Goal: Task Accomplishment & Management: Manage account settings

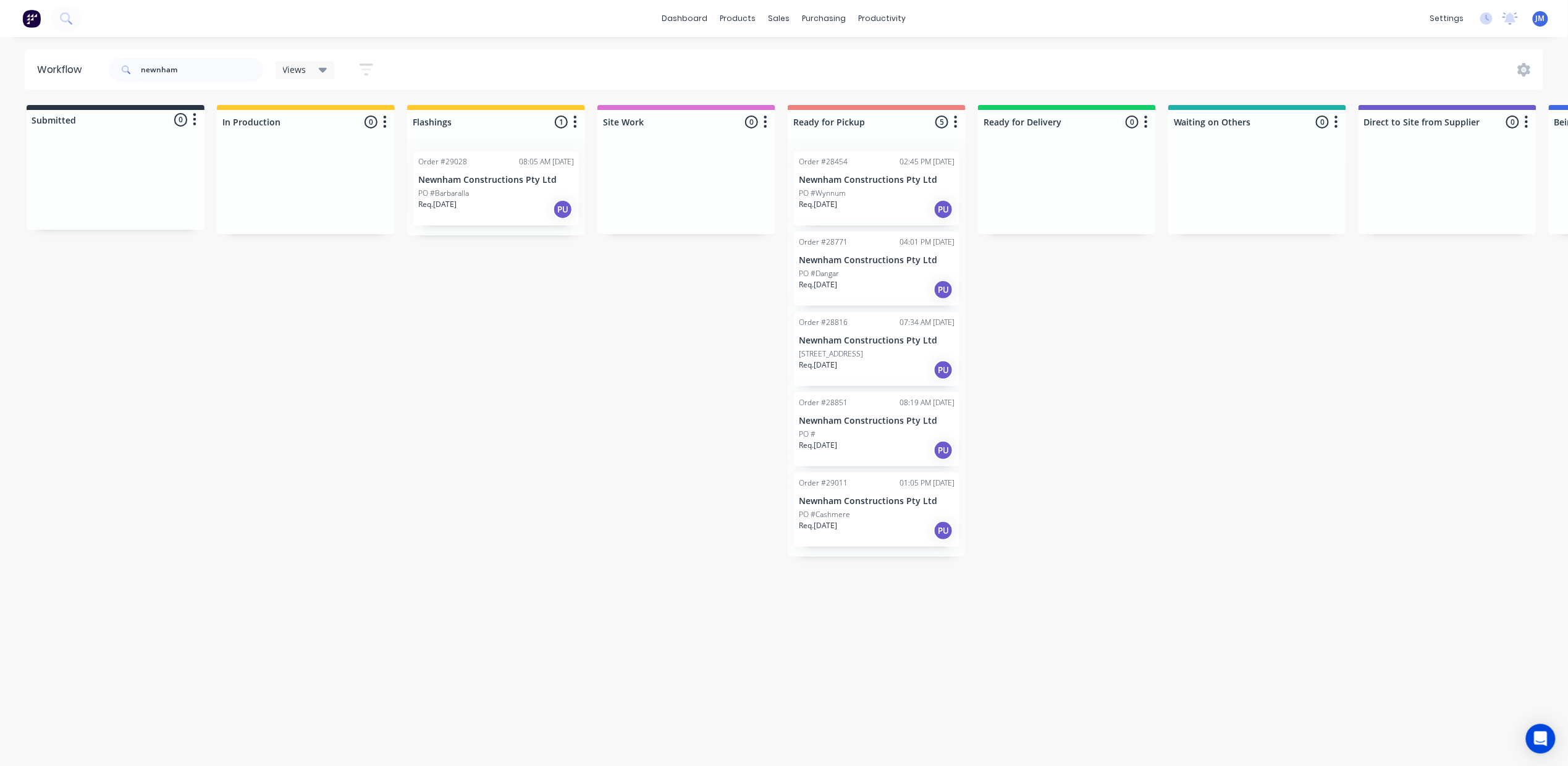
drag, startPoint x: 871, startPoint y: 350, endPoint x: 880, endPoint y: 351, distance: 9.1
click at [925, 467] on div "Mark as Picked Up" at bounding box center [935, 467] width 124 height 25
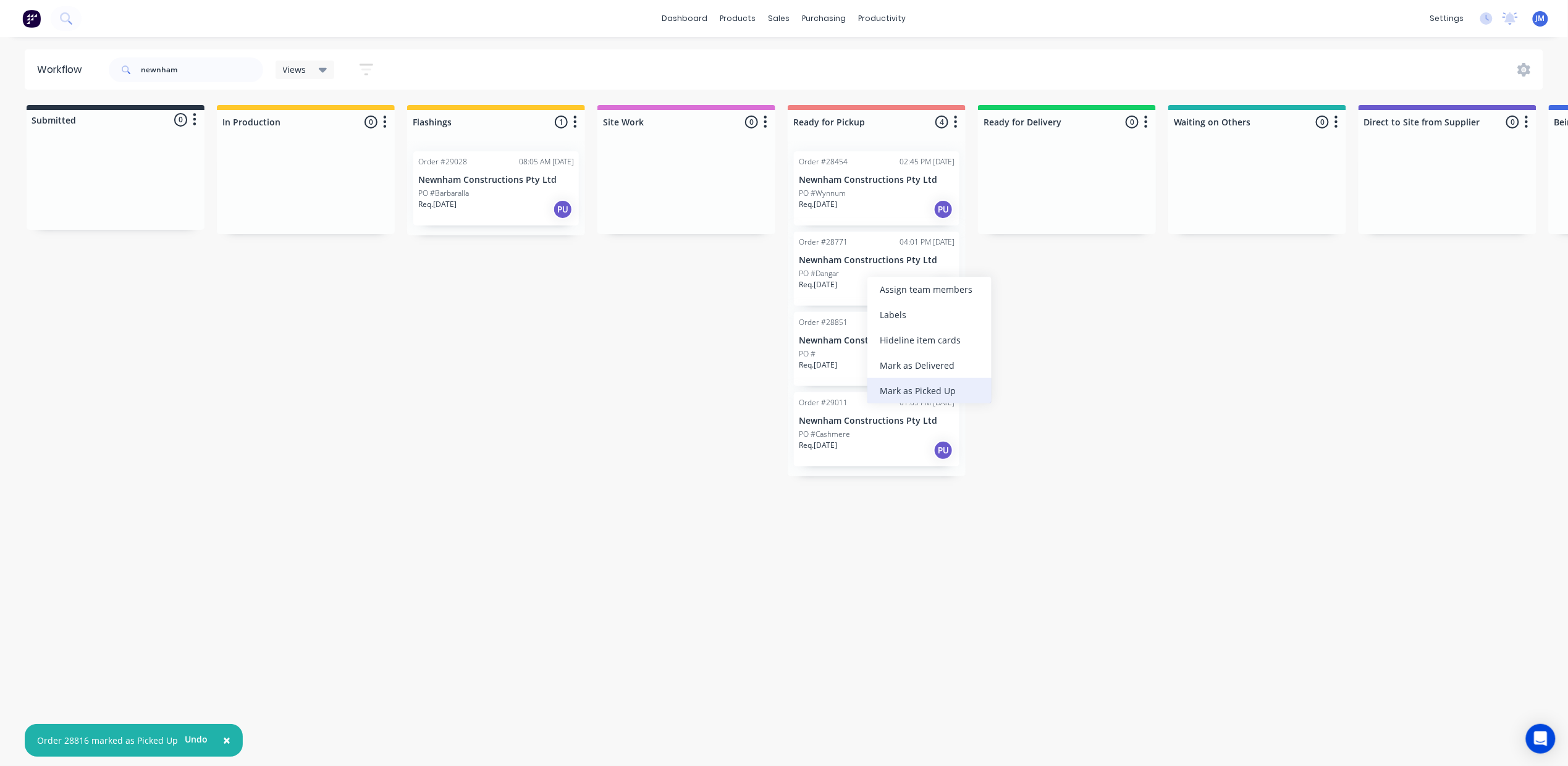
click at [935, 393] on div "Mark as Picked Up" at bounding box center [929, 391] width 124 height 25
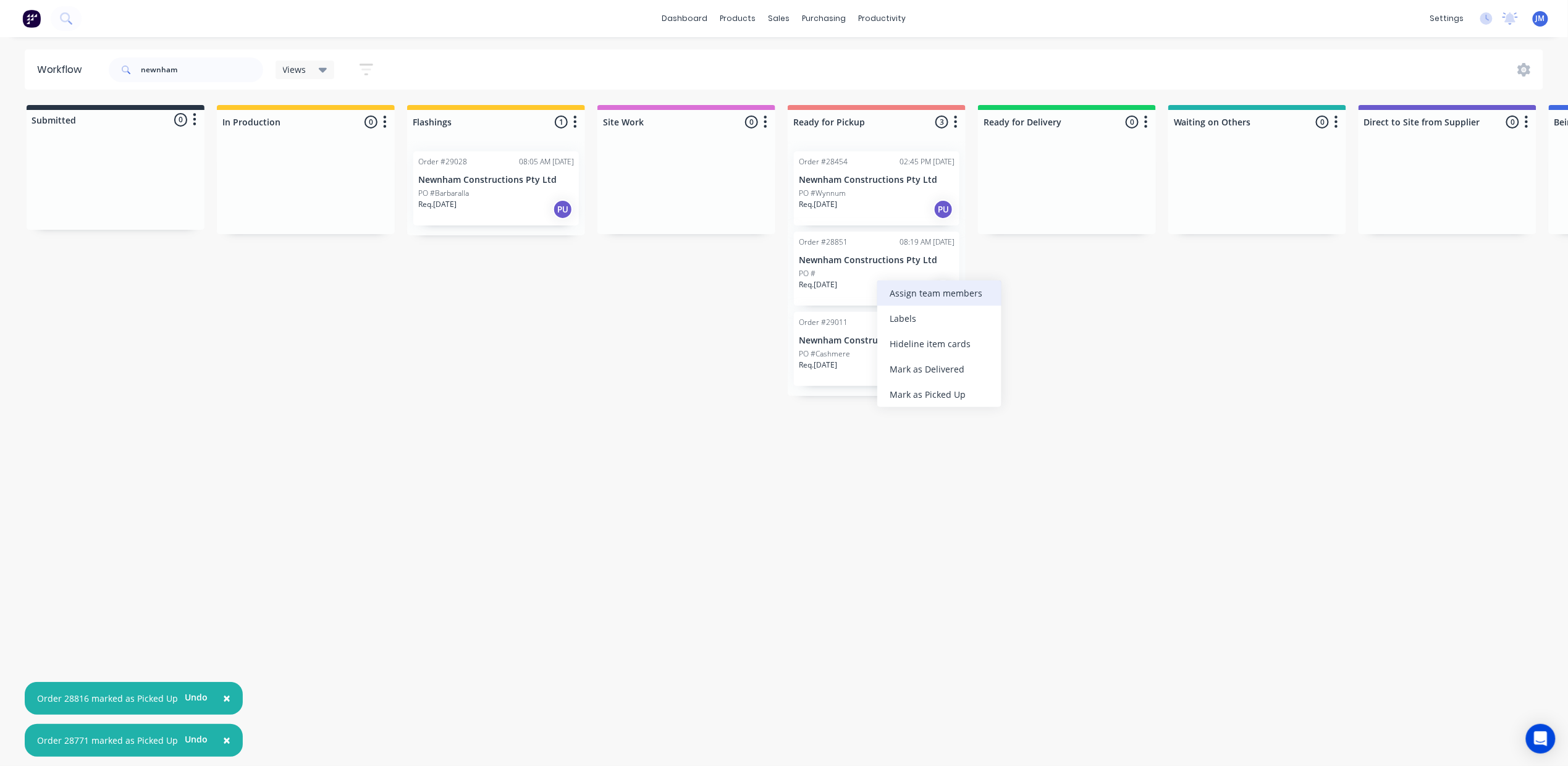
drag, startPoint x: 877, startPoint y: 277, endPoint x: 916, endPoint y: 304, distance: 47.4
click at [930, 400] on div "Mark as Picked Up" at bounding box center [941, 397] width 124 height 25
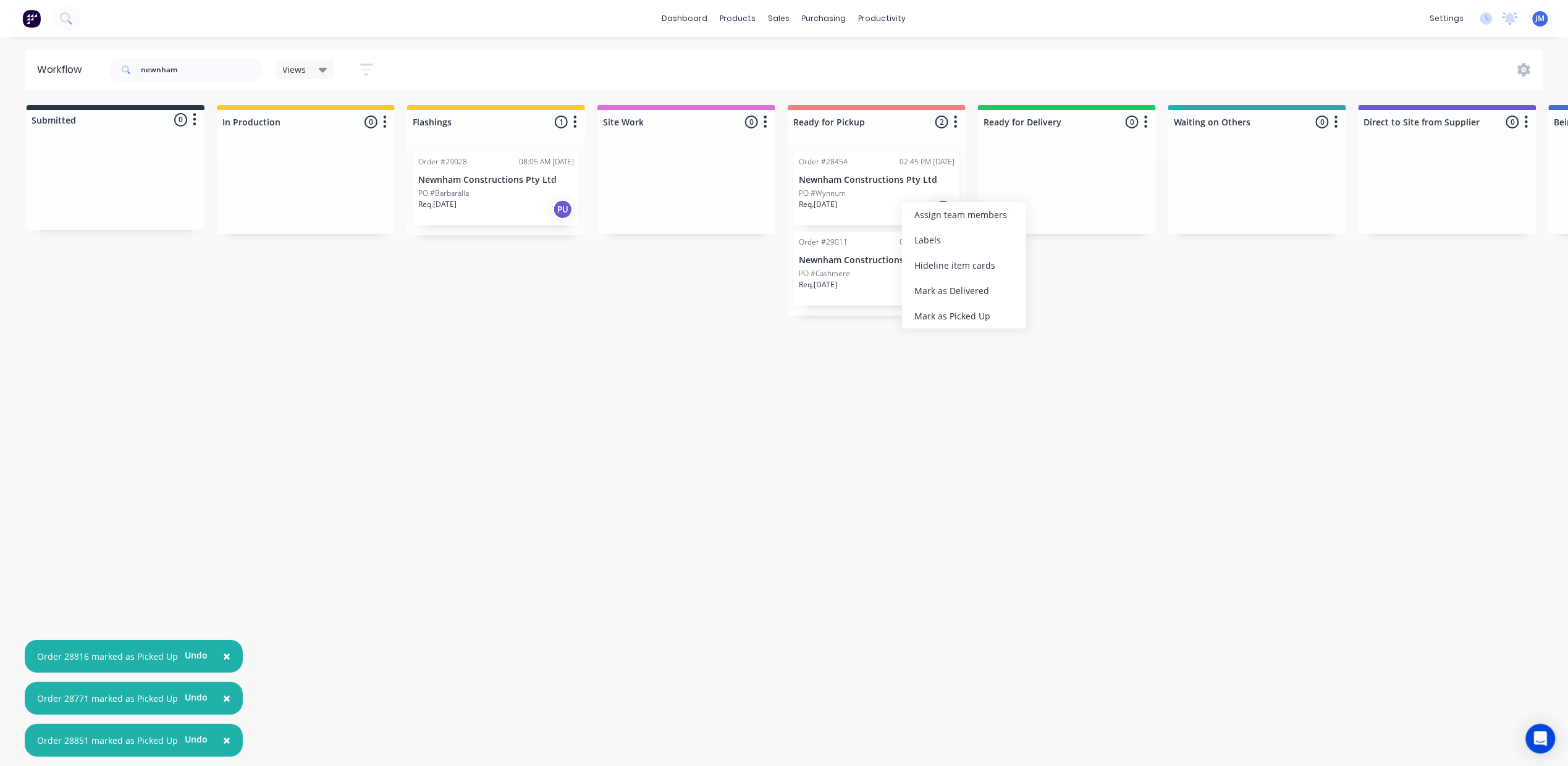
drag, startPoint x: 902, startPoint y: 198, endPoint x: 912, endPoint y: 198, distance: 10.0
click at [979, 316] on div "Mark as Picked Up" at bounding box center [966, 316] width 124 height 25
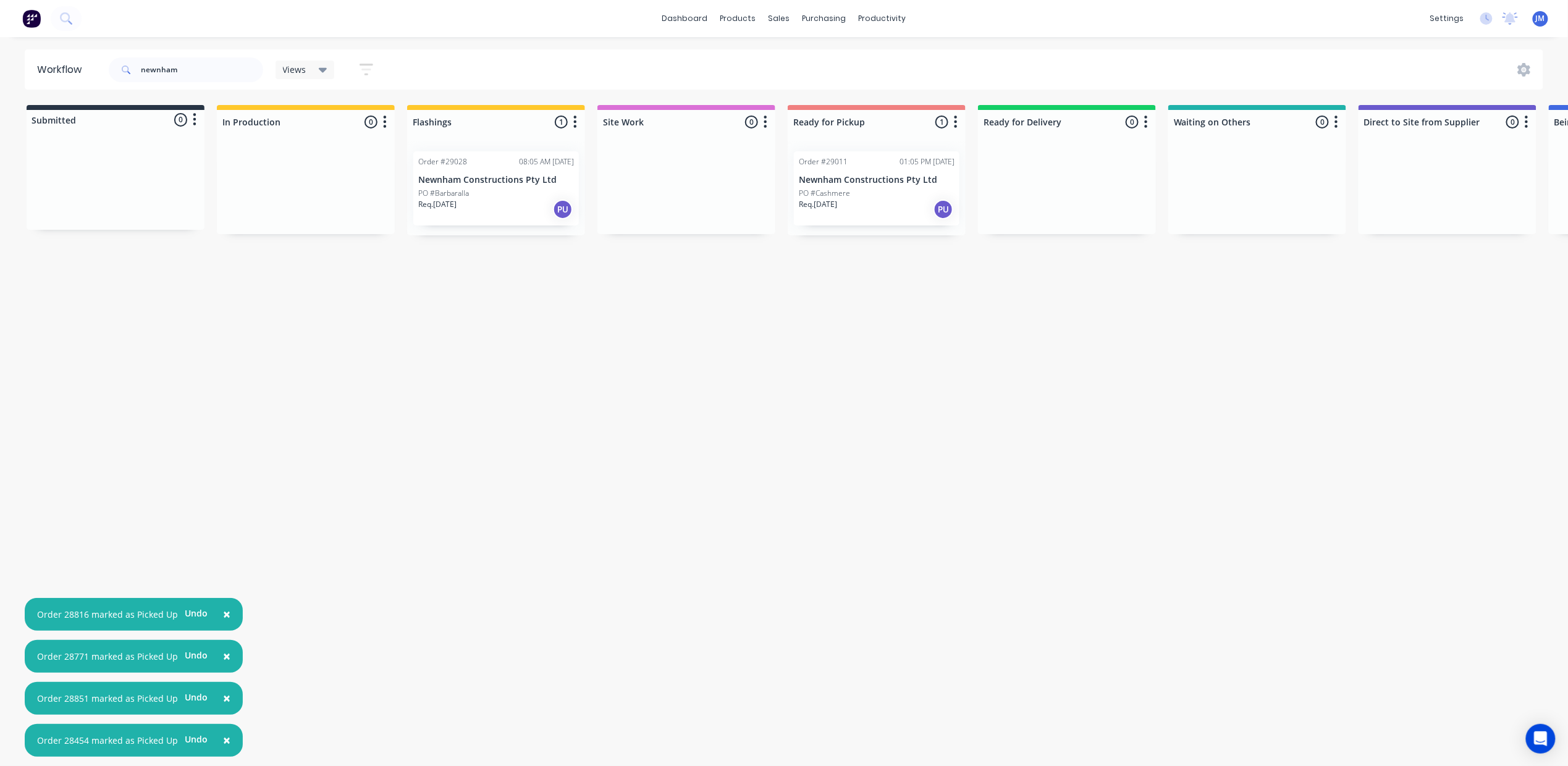
click at [874, 212] on div "Req. [DATE] PU" at bounding box center [877, 209] width 156 height 21
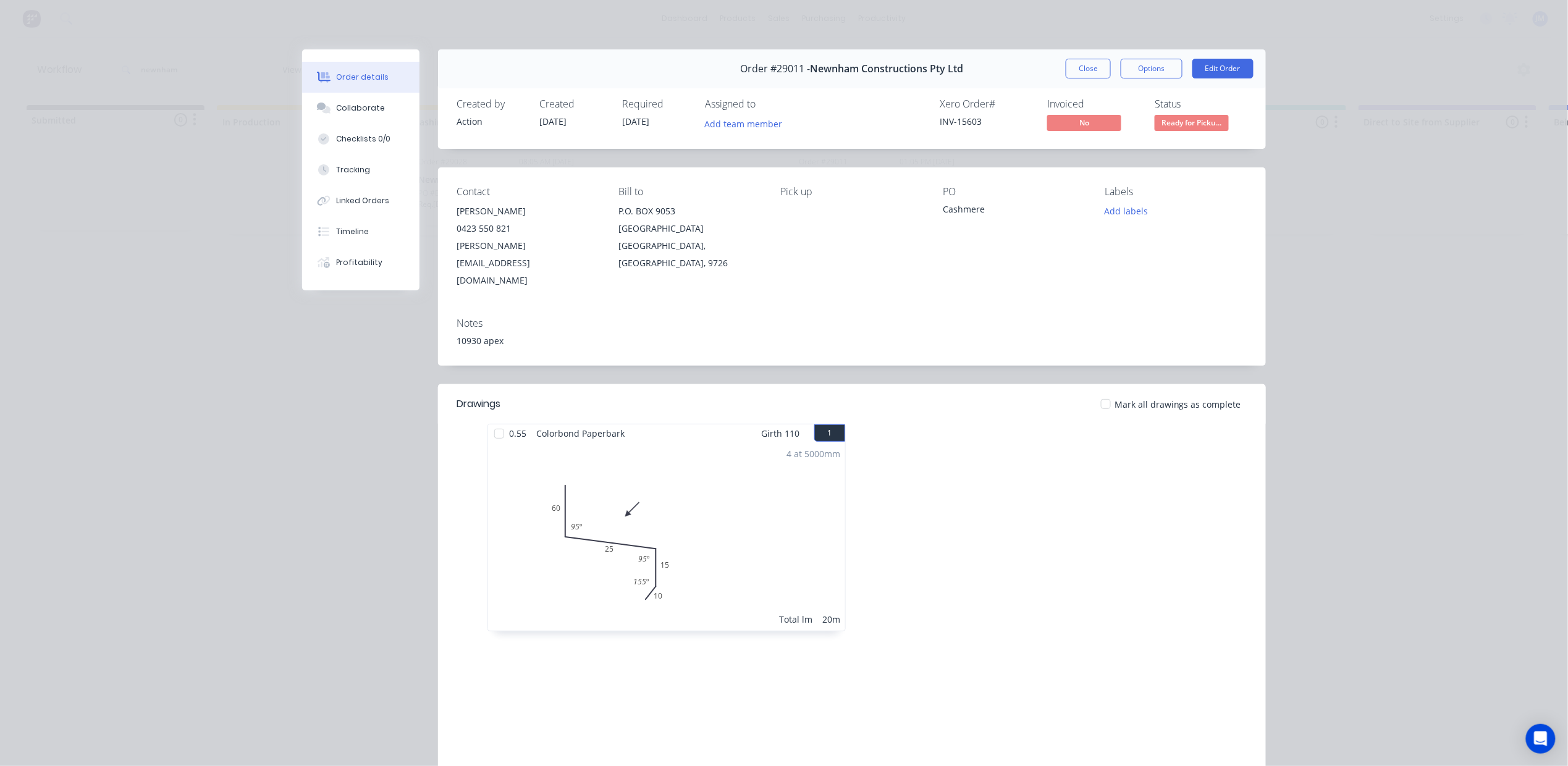
click at [1071, 74] on button "Close" at bounding box center [1087, 68] width 45 height 20
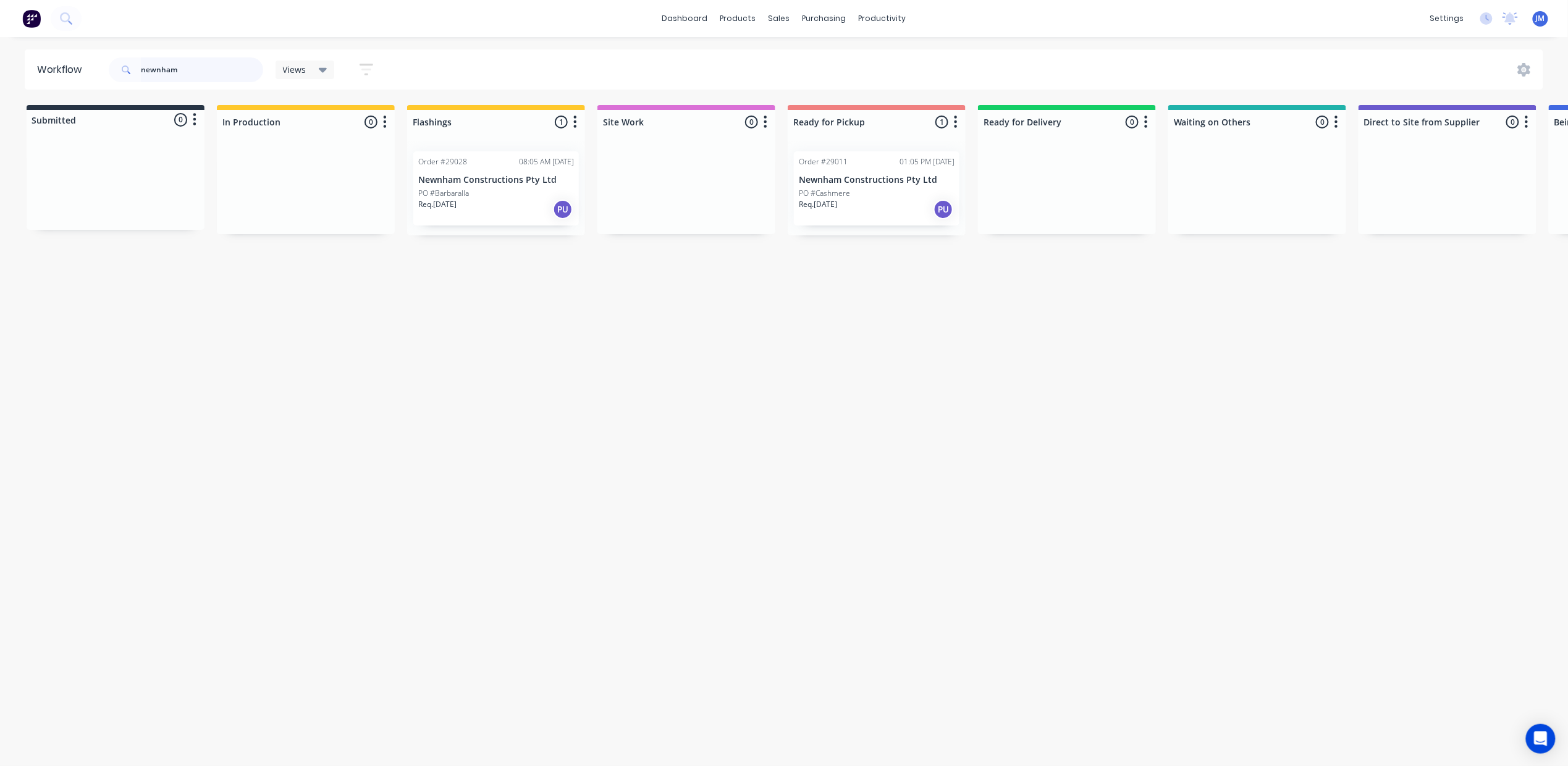
click at [214, 67] on input "newnham" at bounding box center [202, 70] width 122 height 25
type input "n"
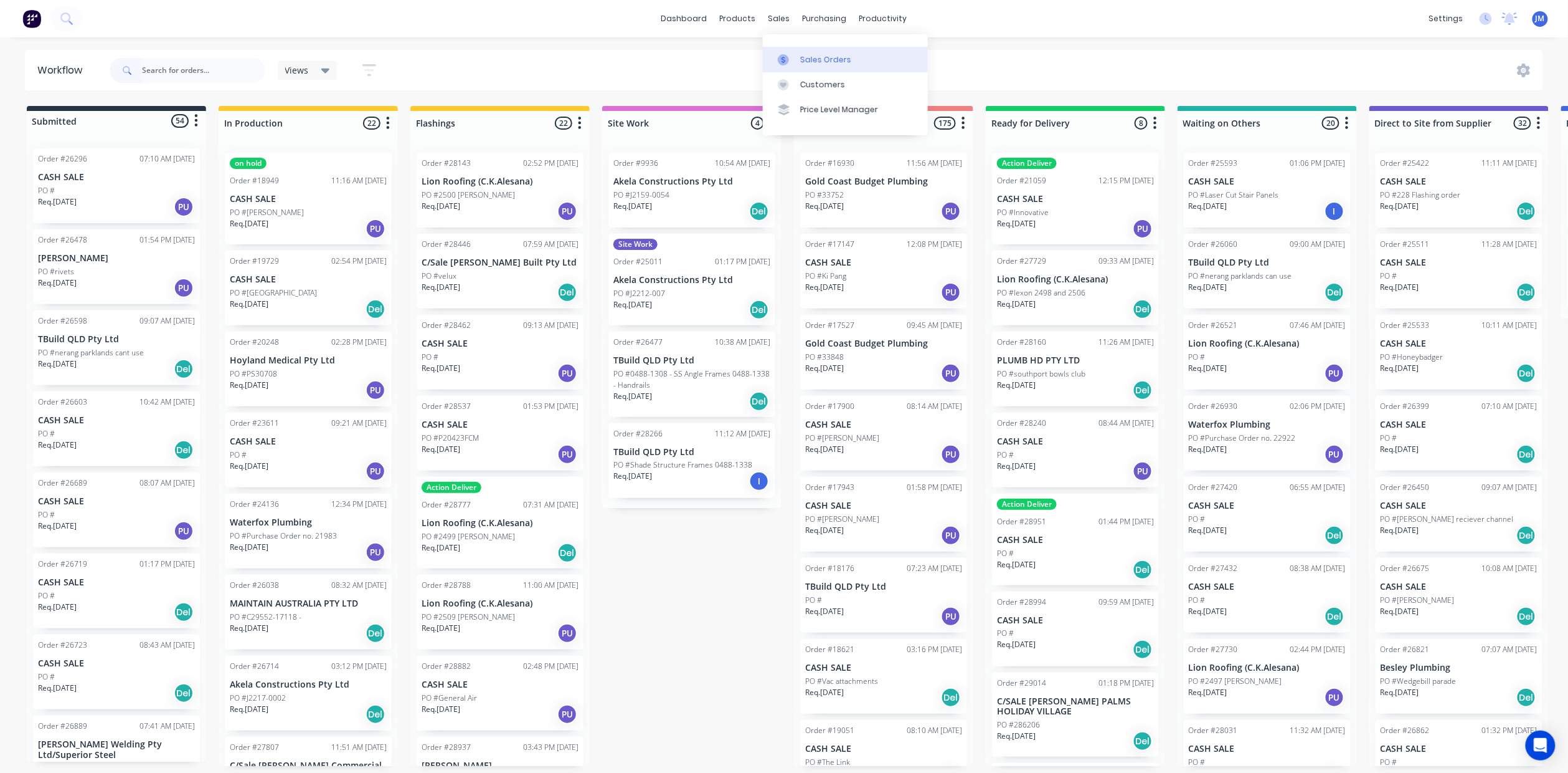
click at [801, 47] on link "Sales Orders" at bounding box center [845, 59] width 165 height 25
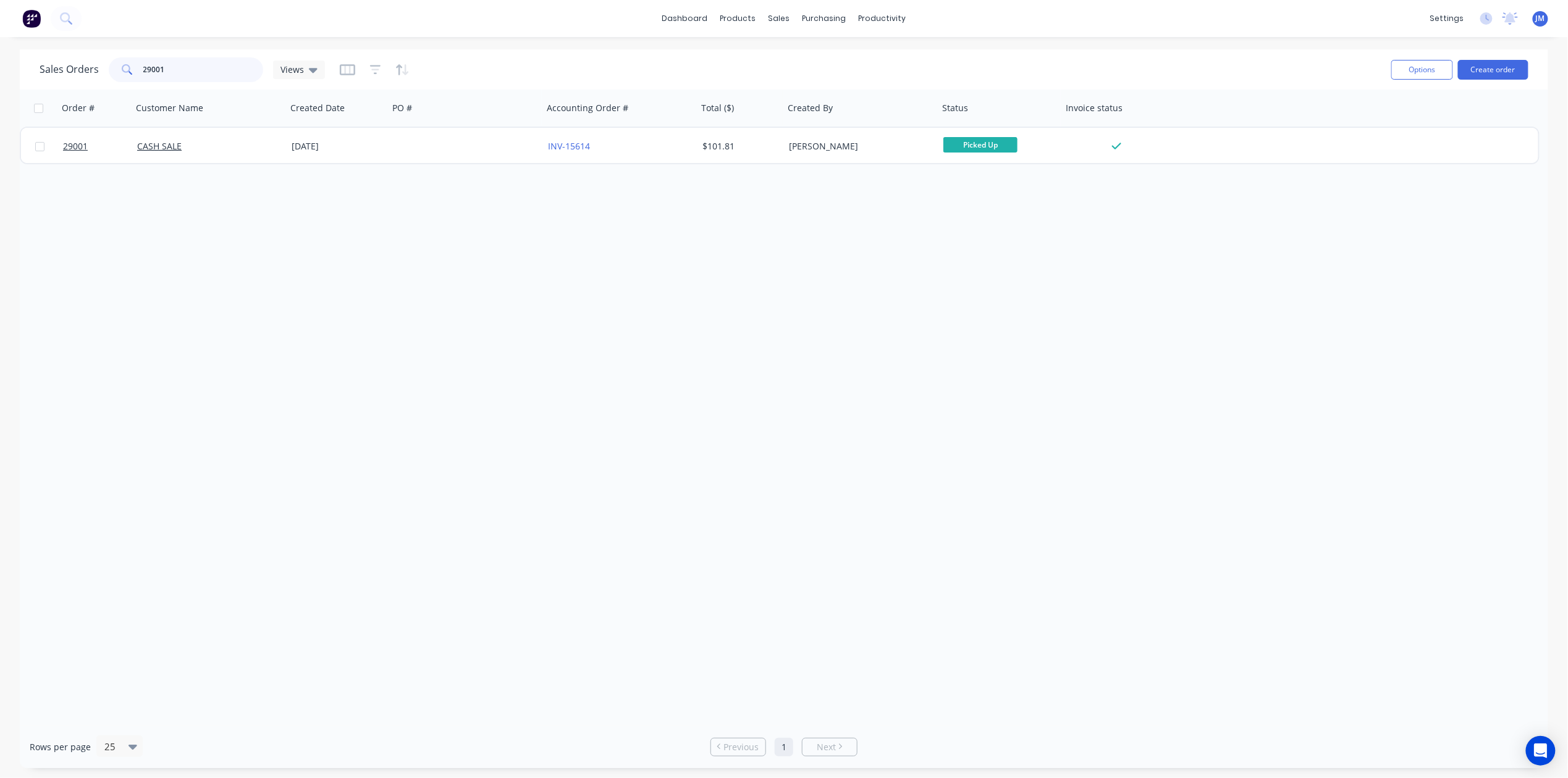
drag, startPoint x: 205, startPoint y: 76, endPoint x: 130, endPoint y: 77, distance: 75.0
click at [130, 77] on div "29001" at bounding box center [186, 70] width 154 height 25
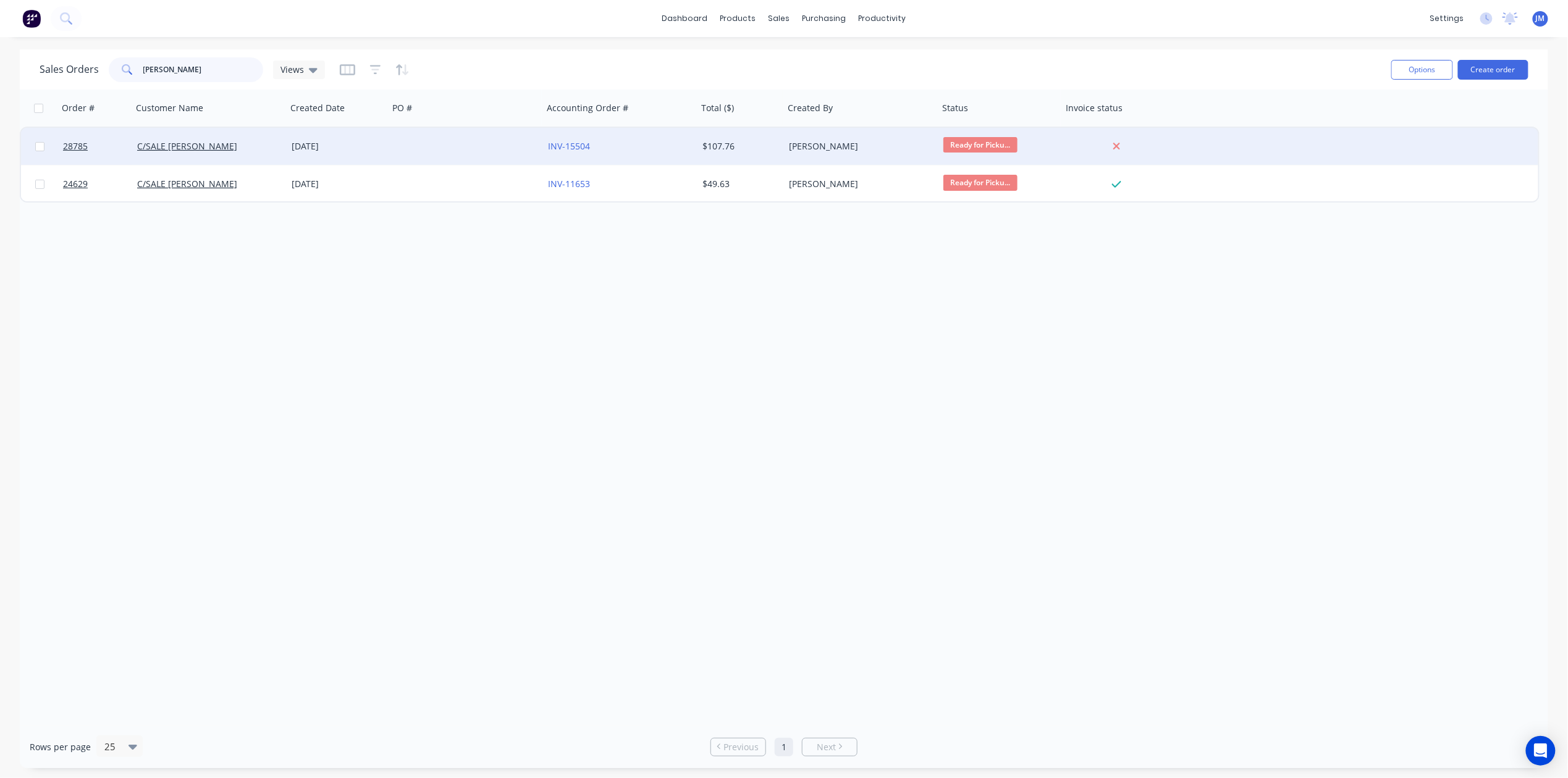
type input "[PERSON_NAME]"
click at [507, 137] on div at bounding box center [466, 146] width 154 height 37
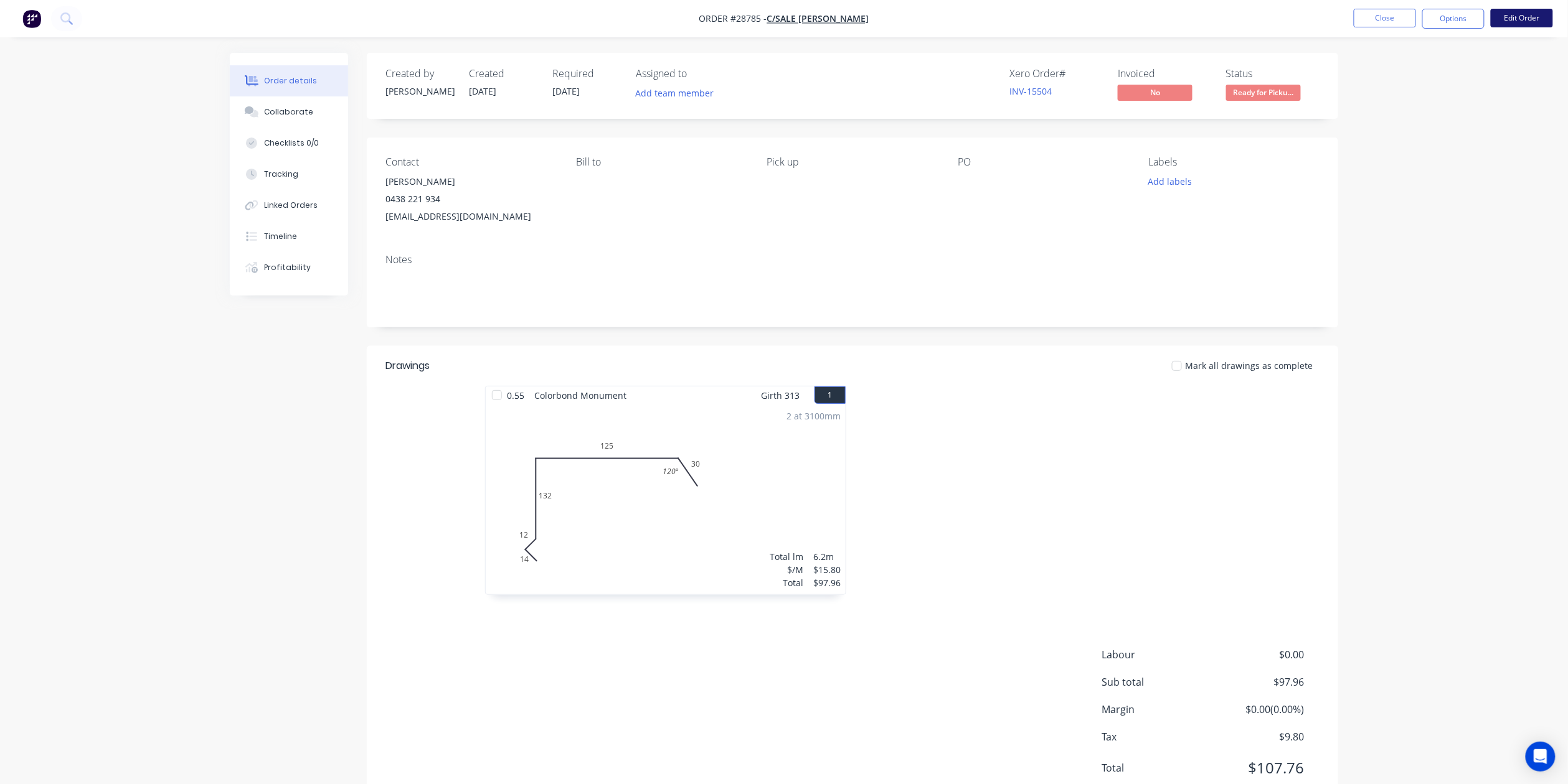
click at [1509, 9] on button "Edit Order" at bounding box center [1522, 18] width 62 height 19
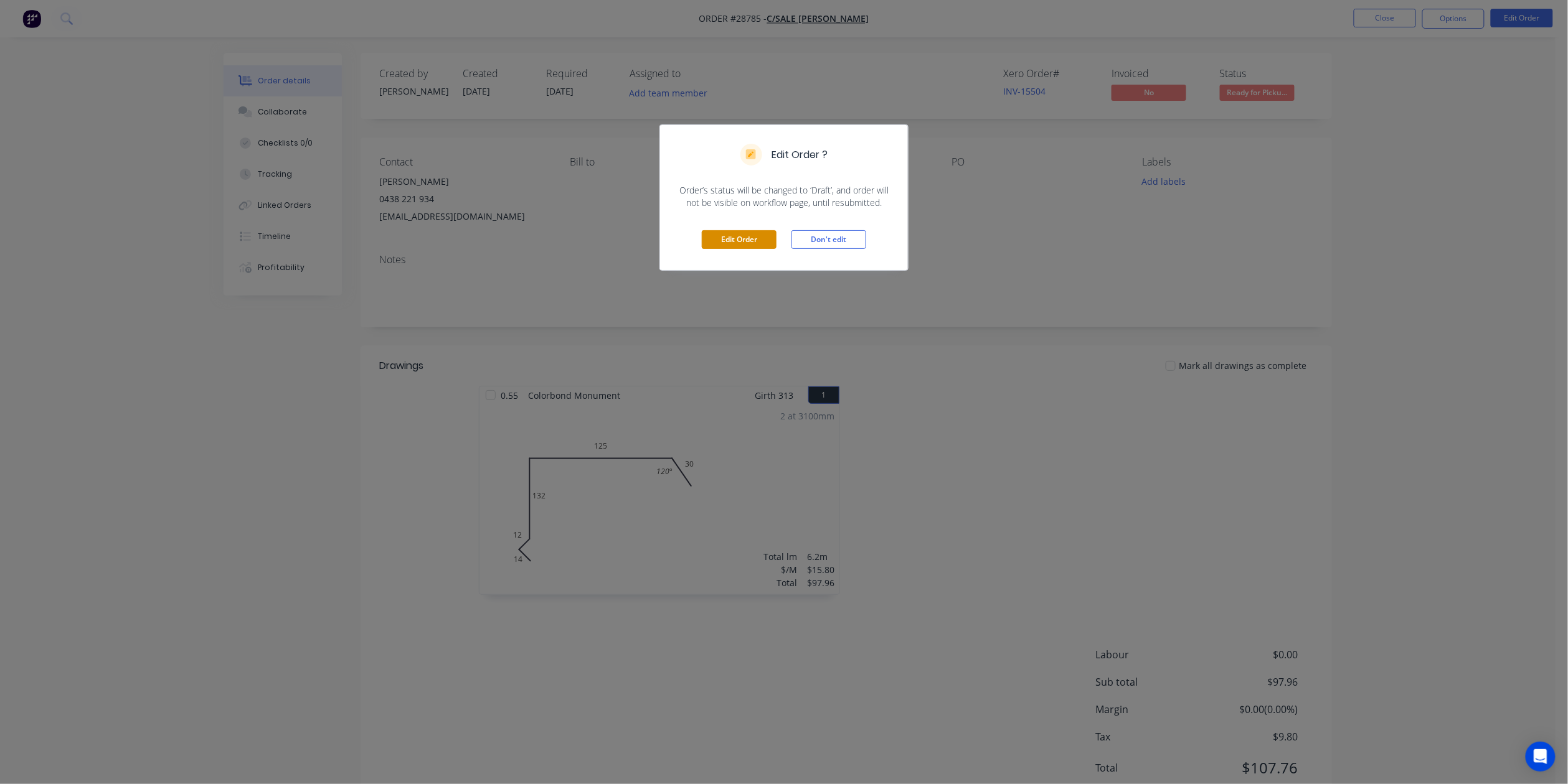
click at [753, 232] on button "Edit Order" at bounding box center [739, 239] width 75 height 19
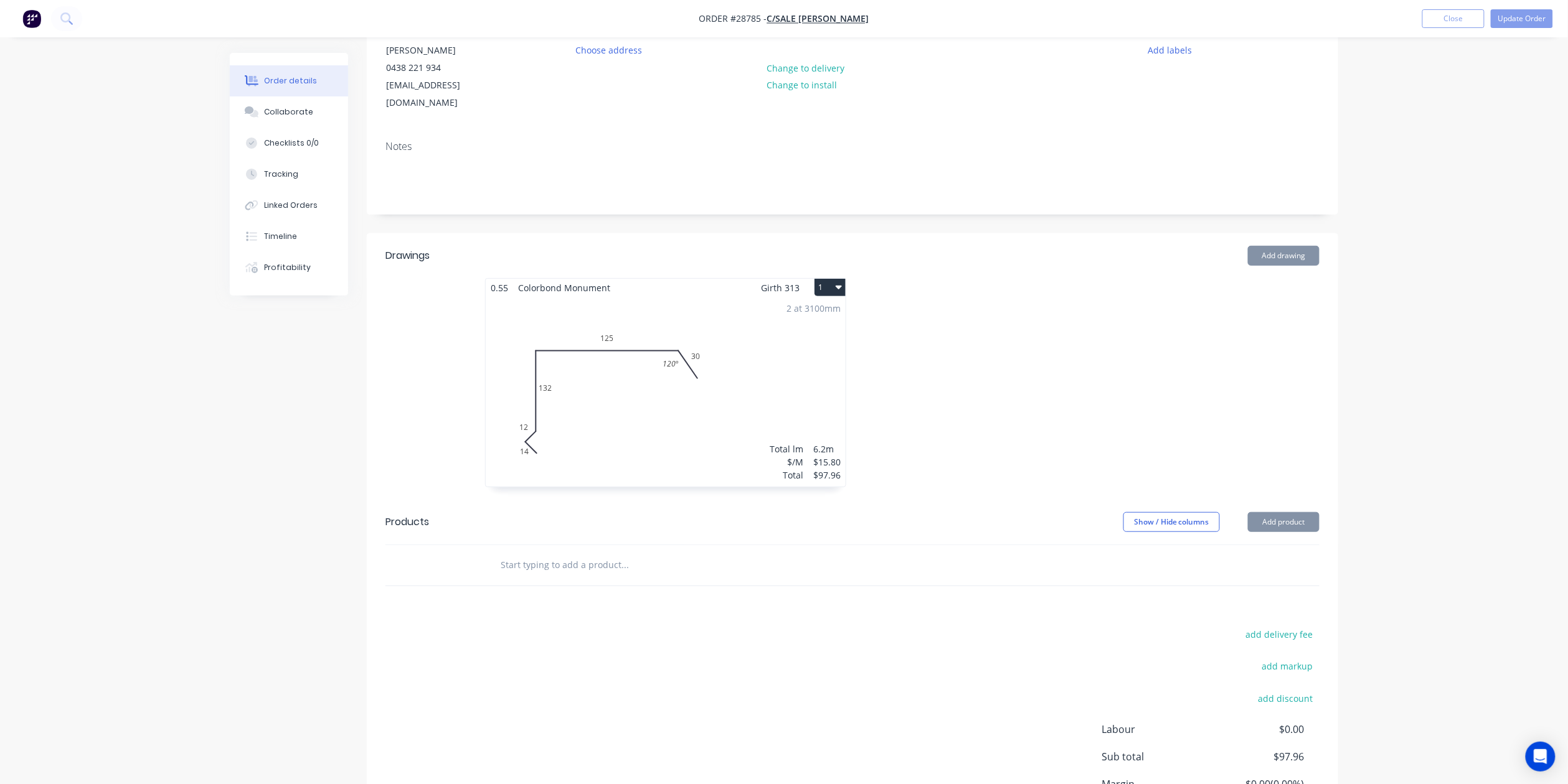
scroll to position [237, 0]
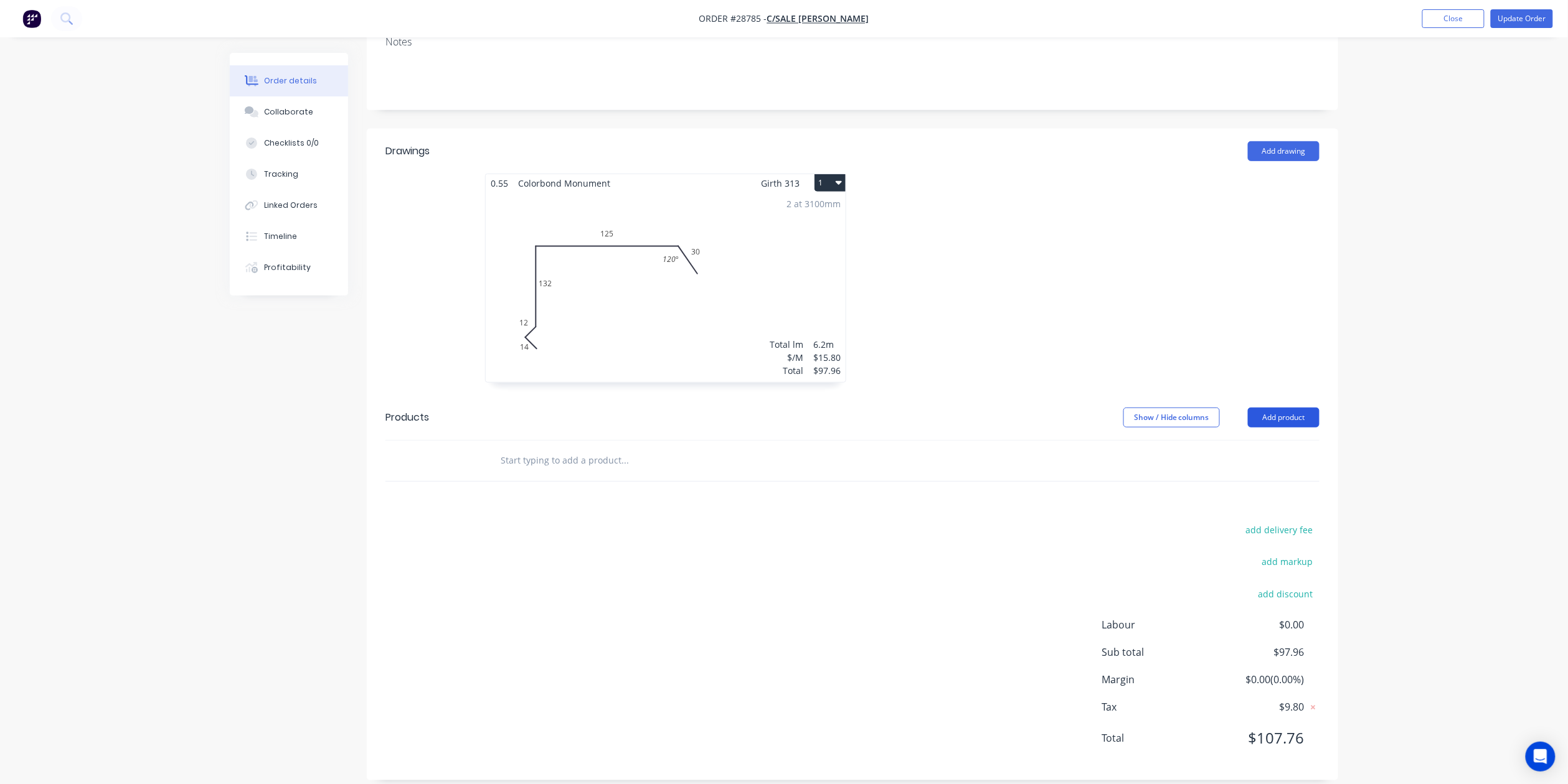
click at [1281, 408] on button "Add product" at bounding box center [1284, 418] width 72 height 20
click at [1272, 440] on div "Product catalogue" at bounding box center [1260, 449] width 96 height 18
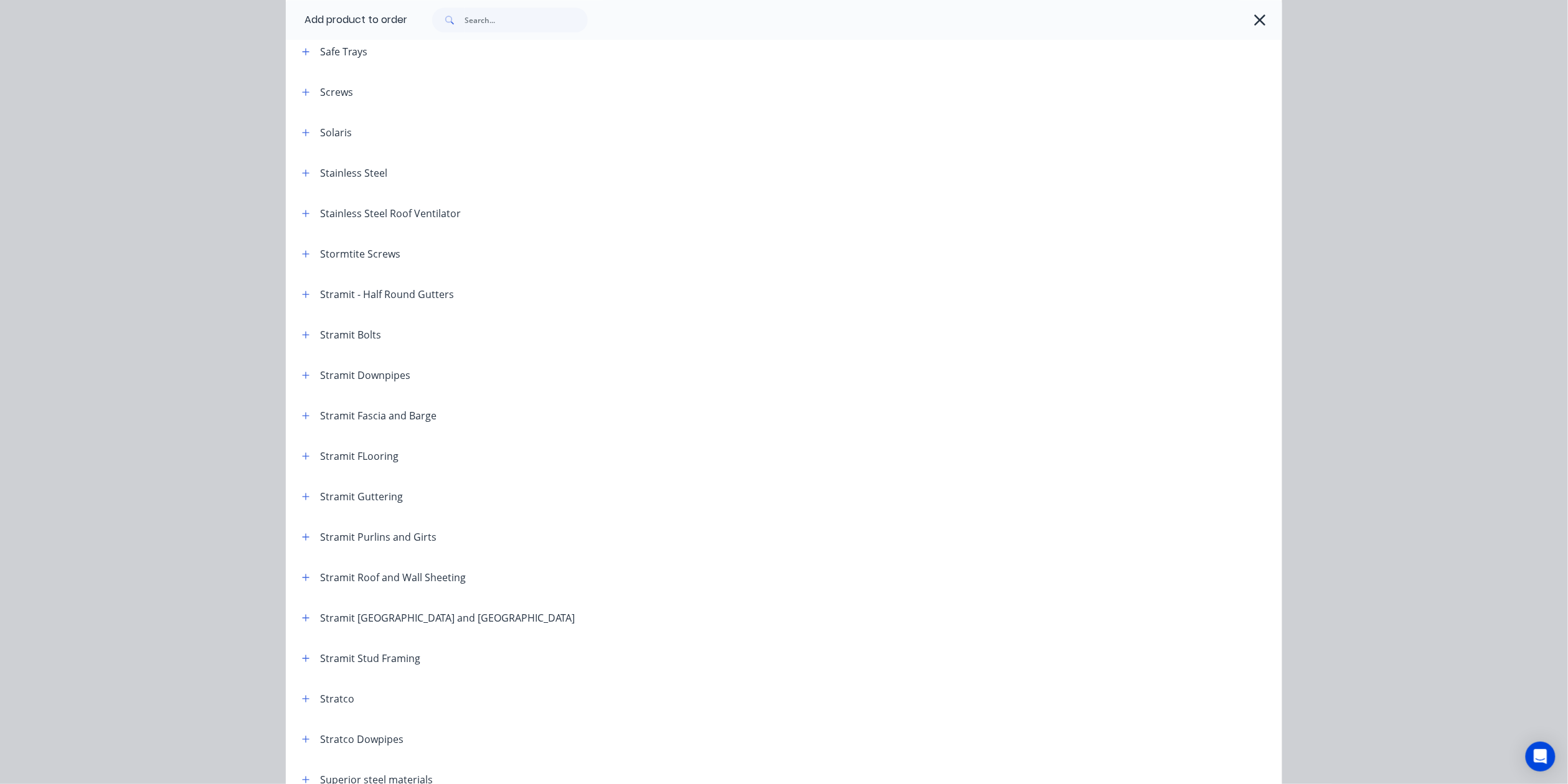
scroll to position [1874, 0]
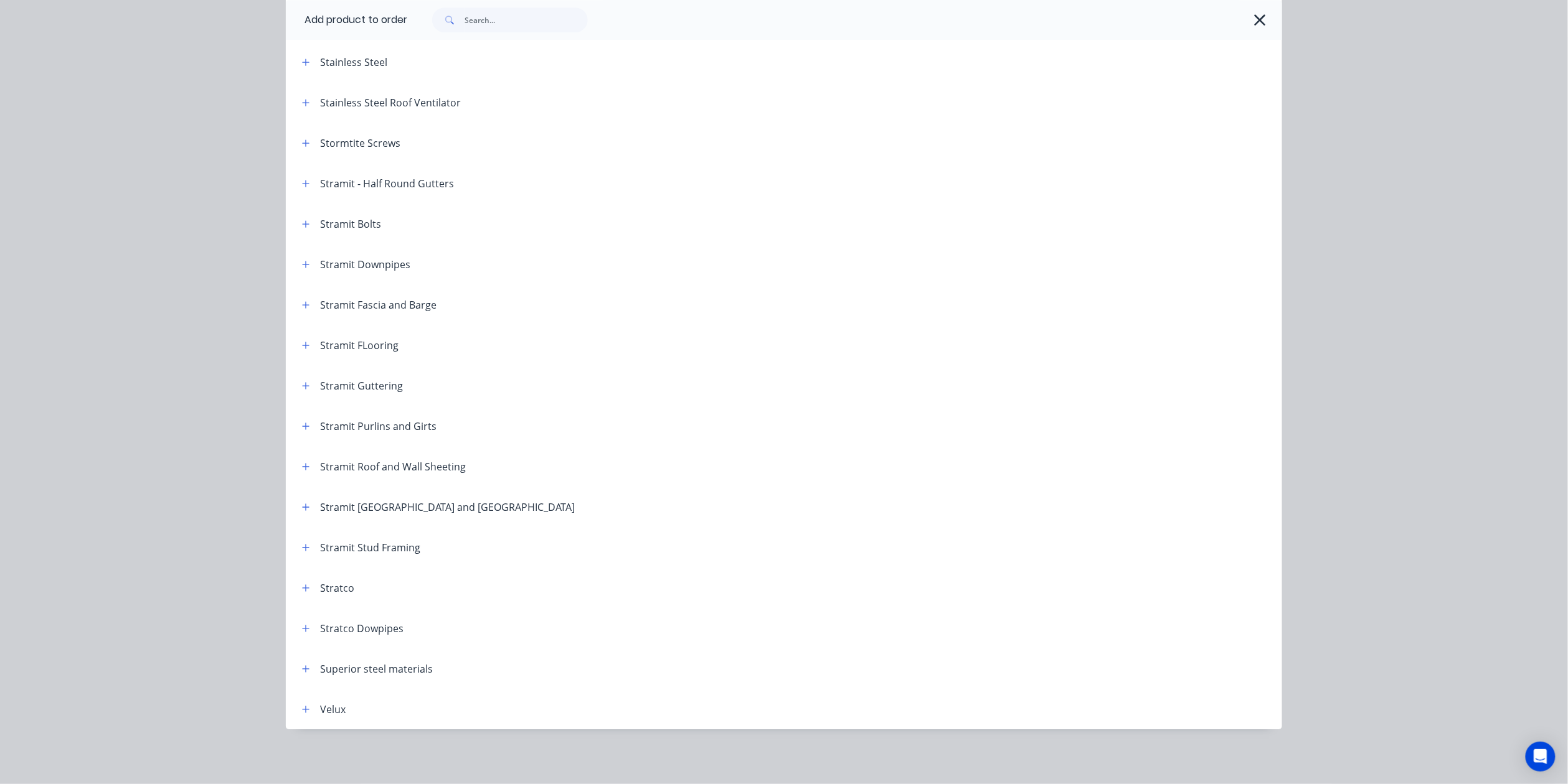
click at [302, 463] on icon "button" at bounding box center [306, 467] width 7 height 9
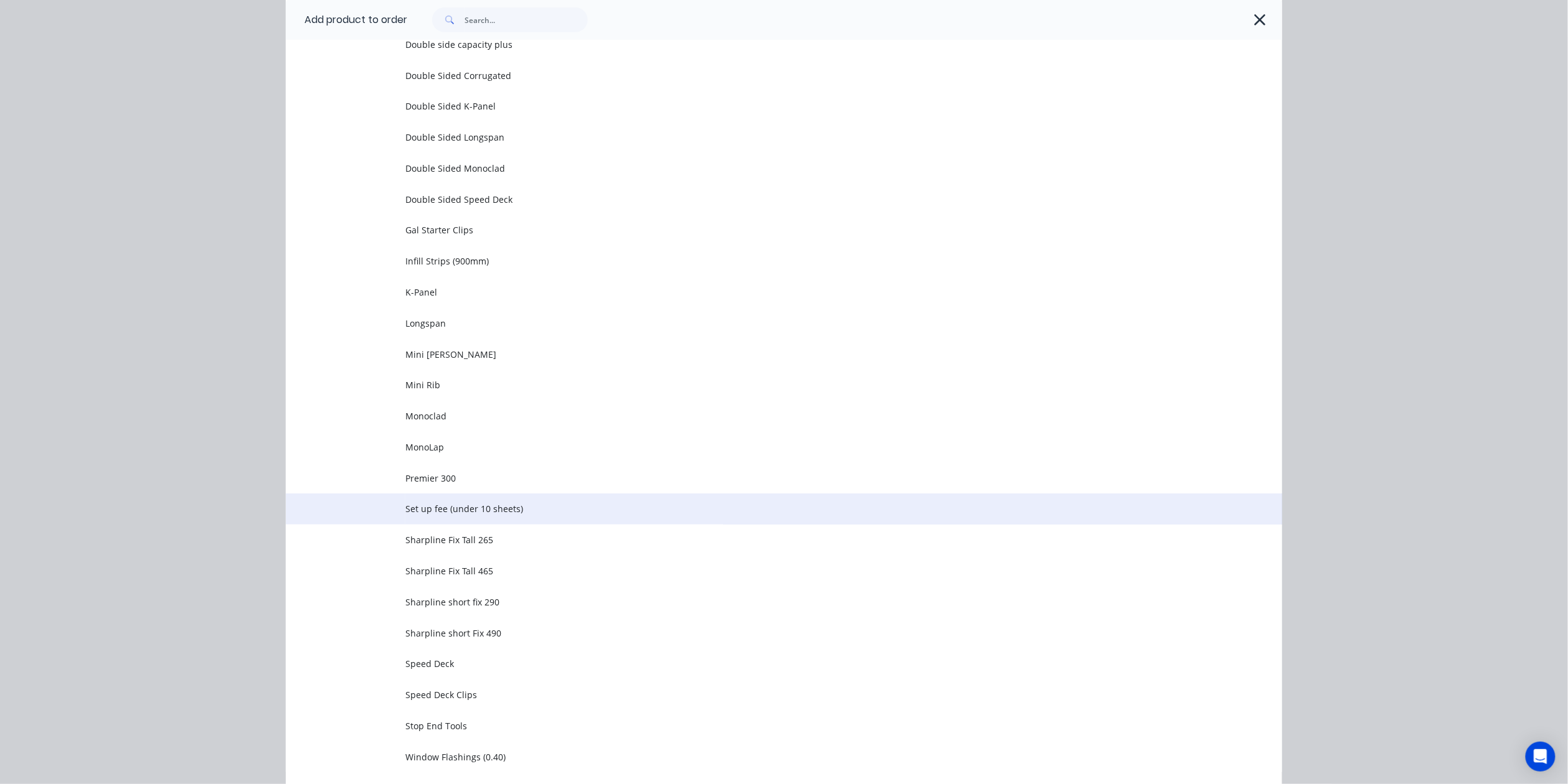
scroll to position [2787, 0]
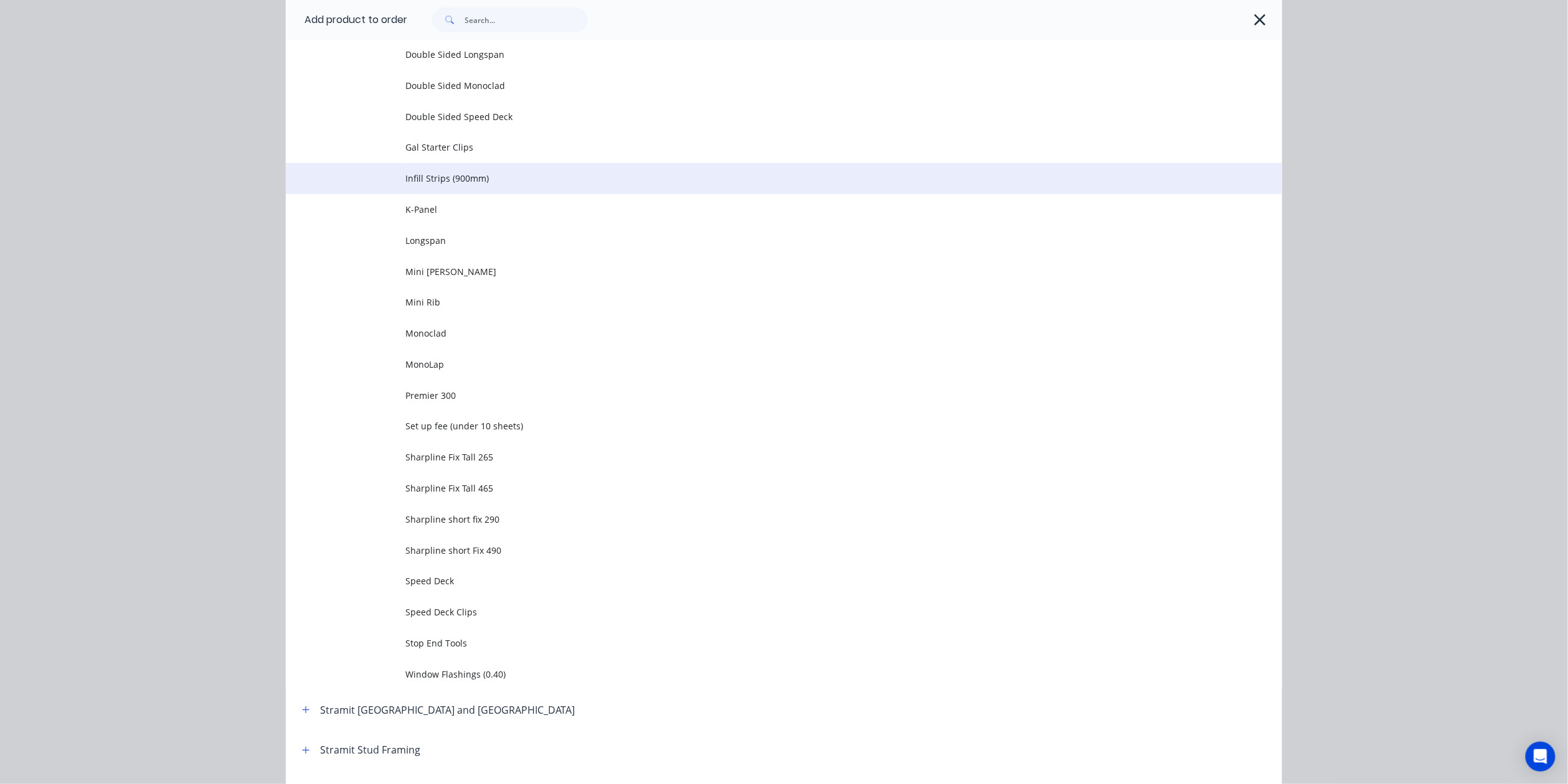
click at [478, 179] on span "Infill Strips (900mm)" at bounding box center [755, 178] width 701 height 13
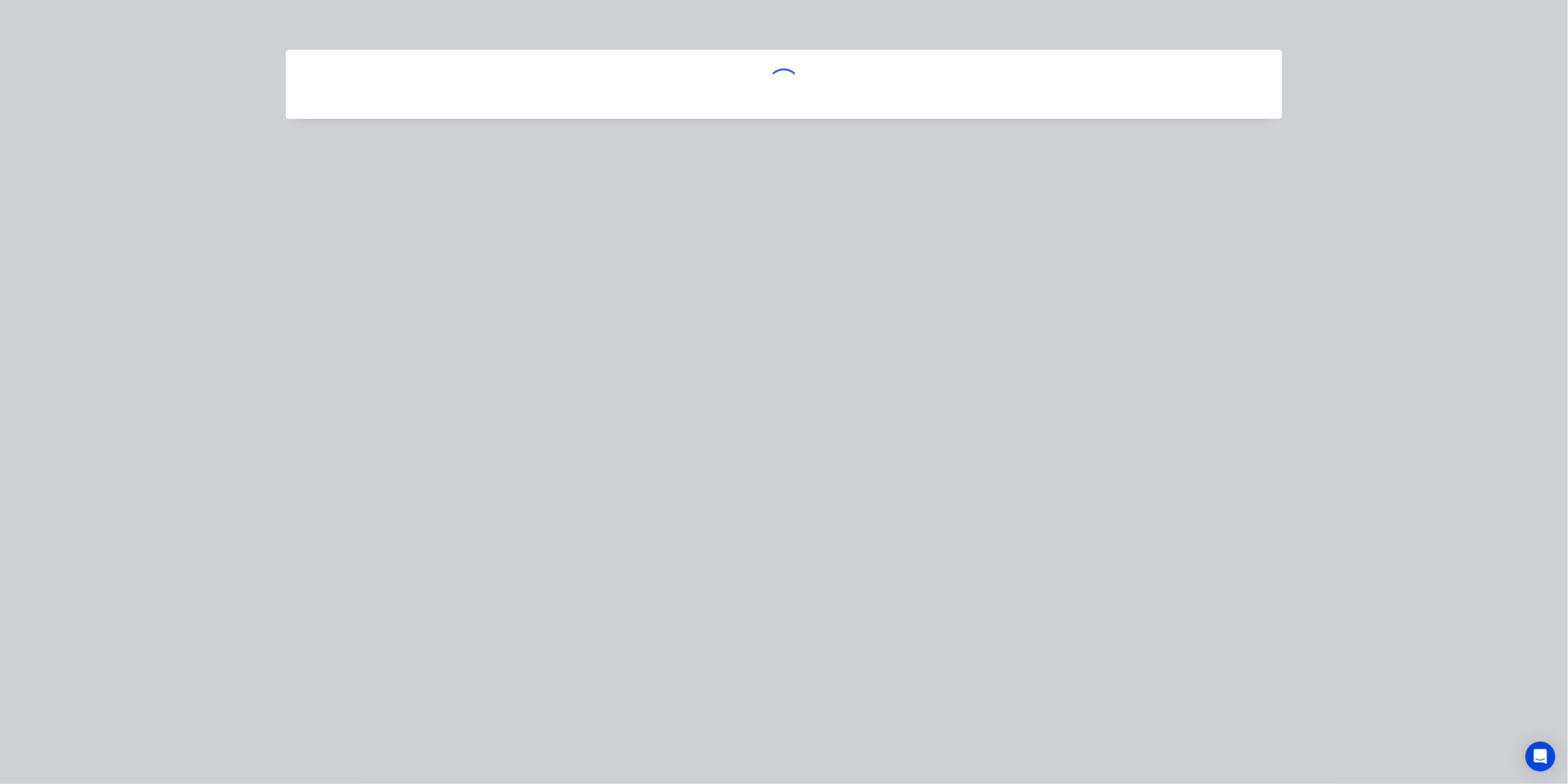
scroll to position [0, 0]
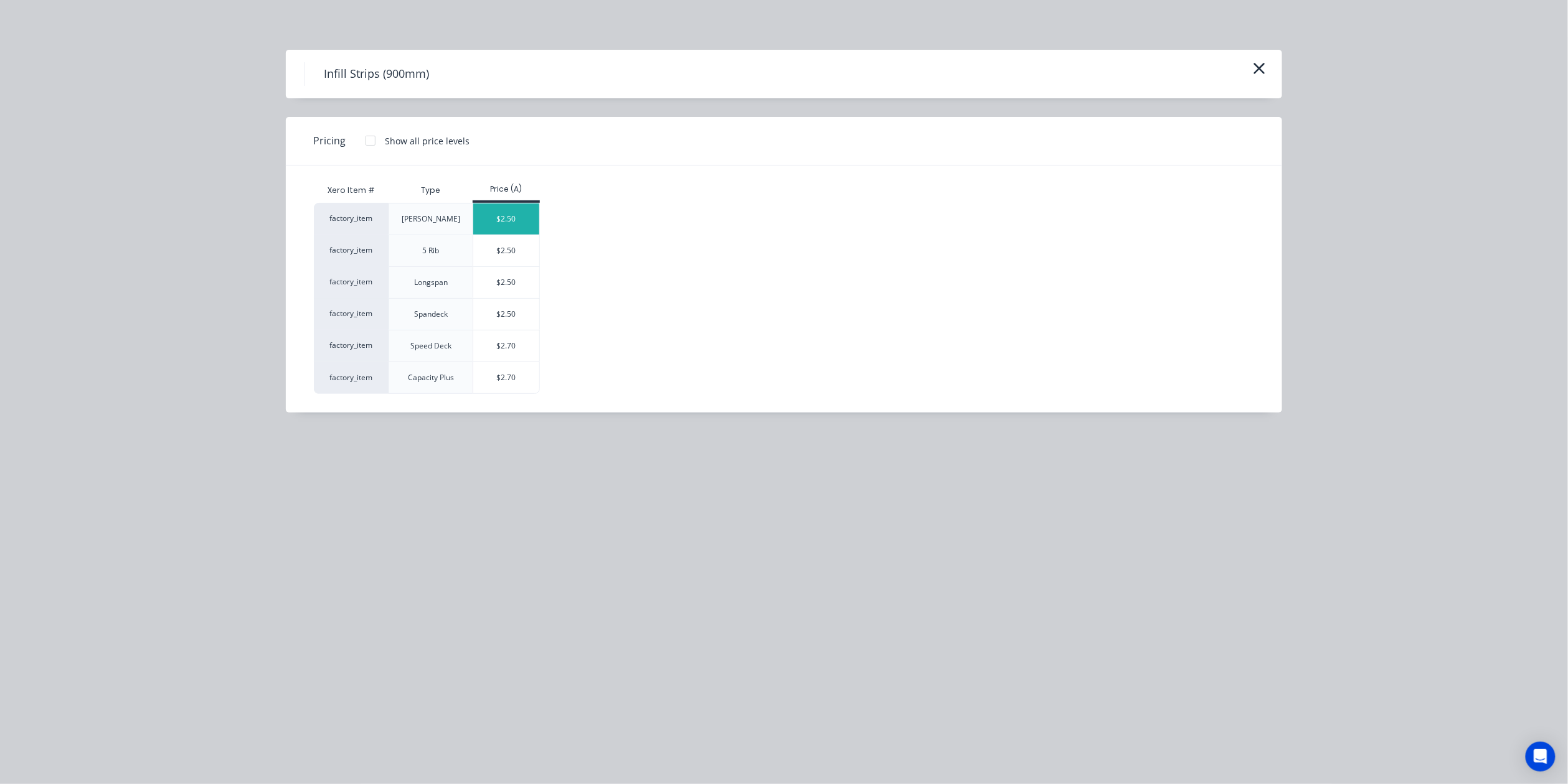
click at [514, 228] on div "$2.50" at bounding box center [507, 219] width 67 height 31
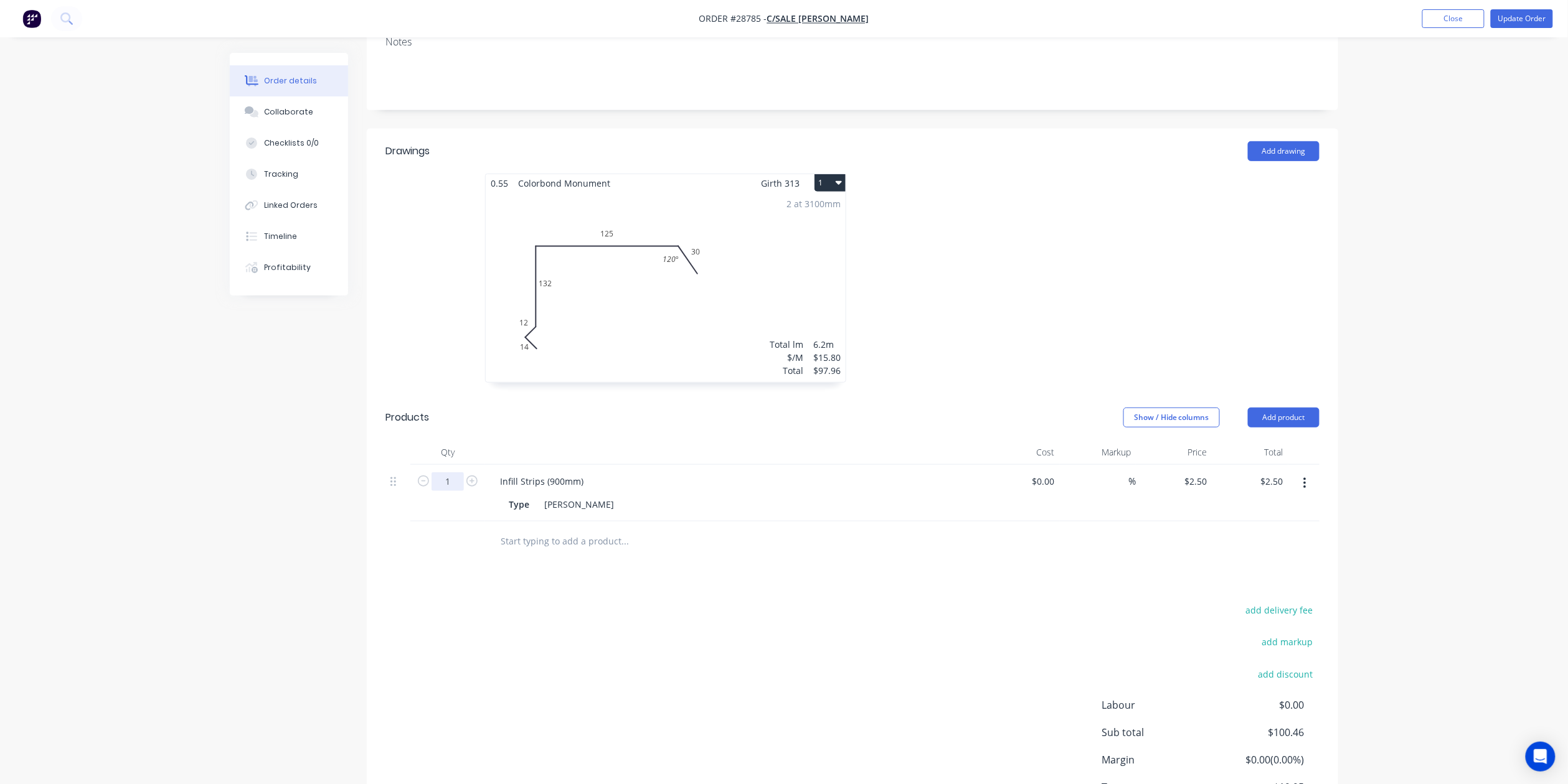
drag, startPoint x: 457, startPoint y: 459, endPoint x: 447, endPoint y: 443, distance: 18.9
click at [456, 472] on input "1" at bounding box center [448, 481] width 33 height 19
type input "17"
type input "$42.50"
click at [644, 472] on div "Infill Strips (900mm)" at bounding box center [734, 481] width 488 height 18
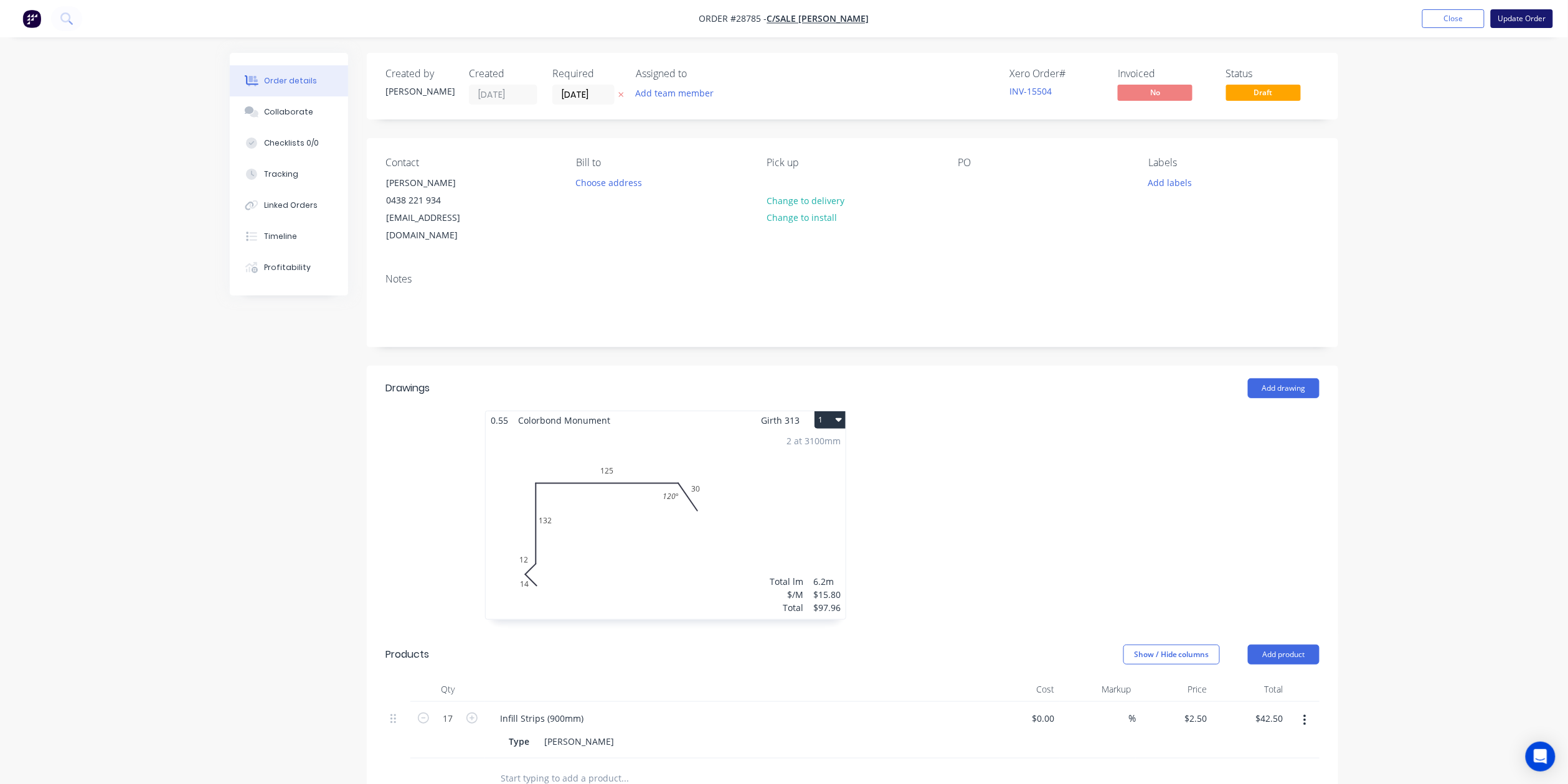
click at [1507, 10] on button "Update Order" at bounding box center [1522, 19] width 62 height 19
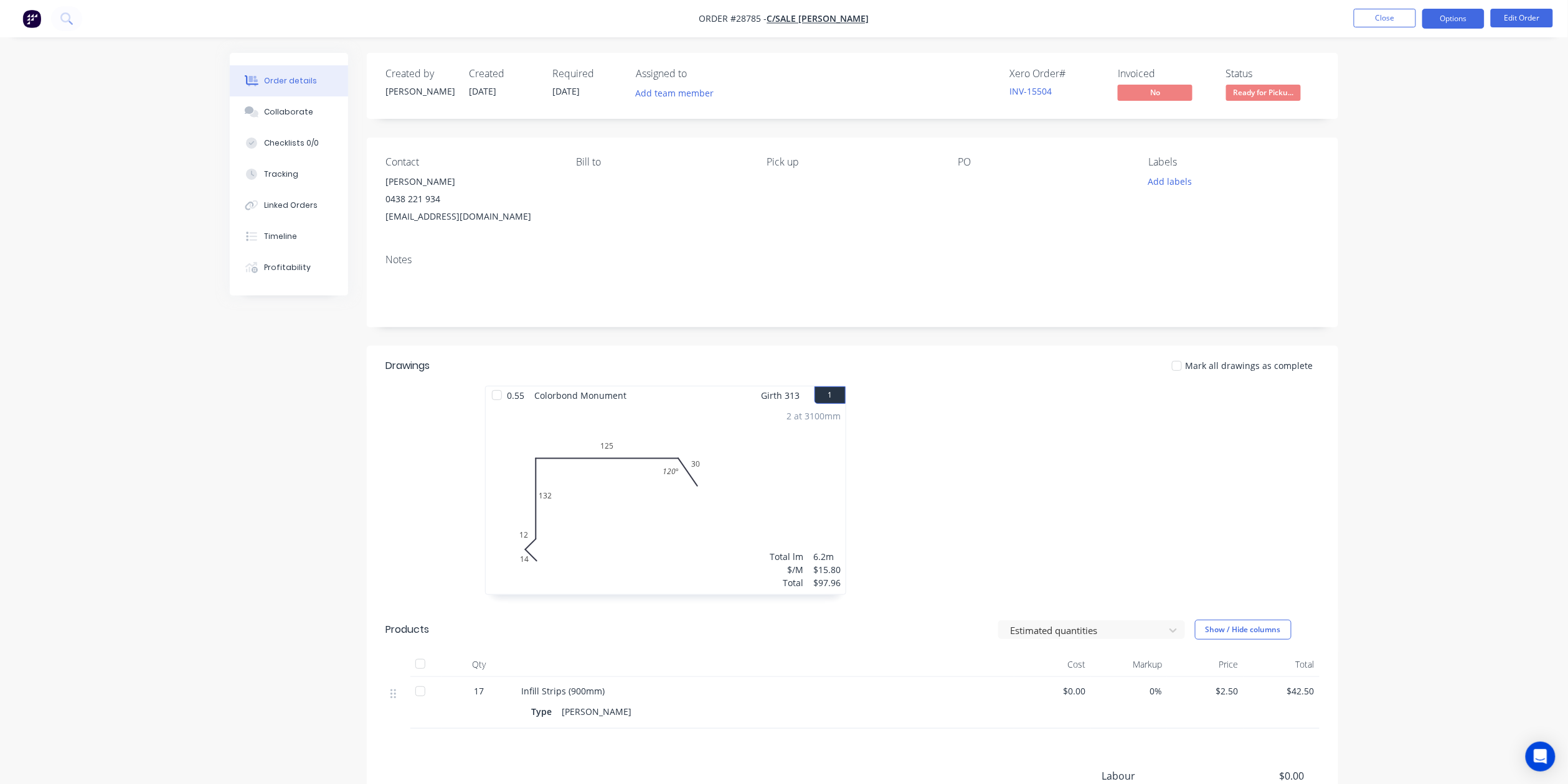
click at [1462, 21] on button "Options" at bounding box center [1453, 19] width 62 height 20
click at [1436, 143] on div "Work Order" at bounding box center [1415, 150] width 115 height 18
click at [1420, 102] on div "With pricing" at bounding box center [1415, 101] width 115 height 18
click at [1358, 11] on button "Close" at bounding box center [1385, 18] width 62 height 19
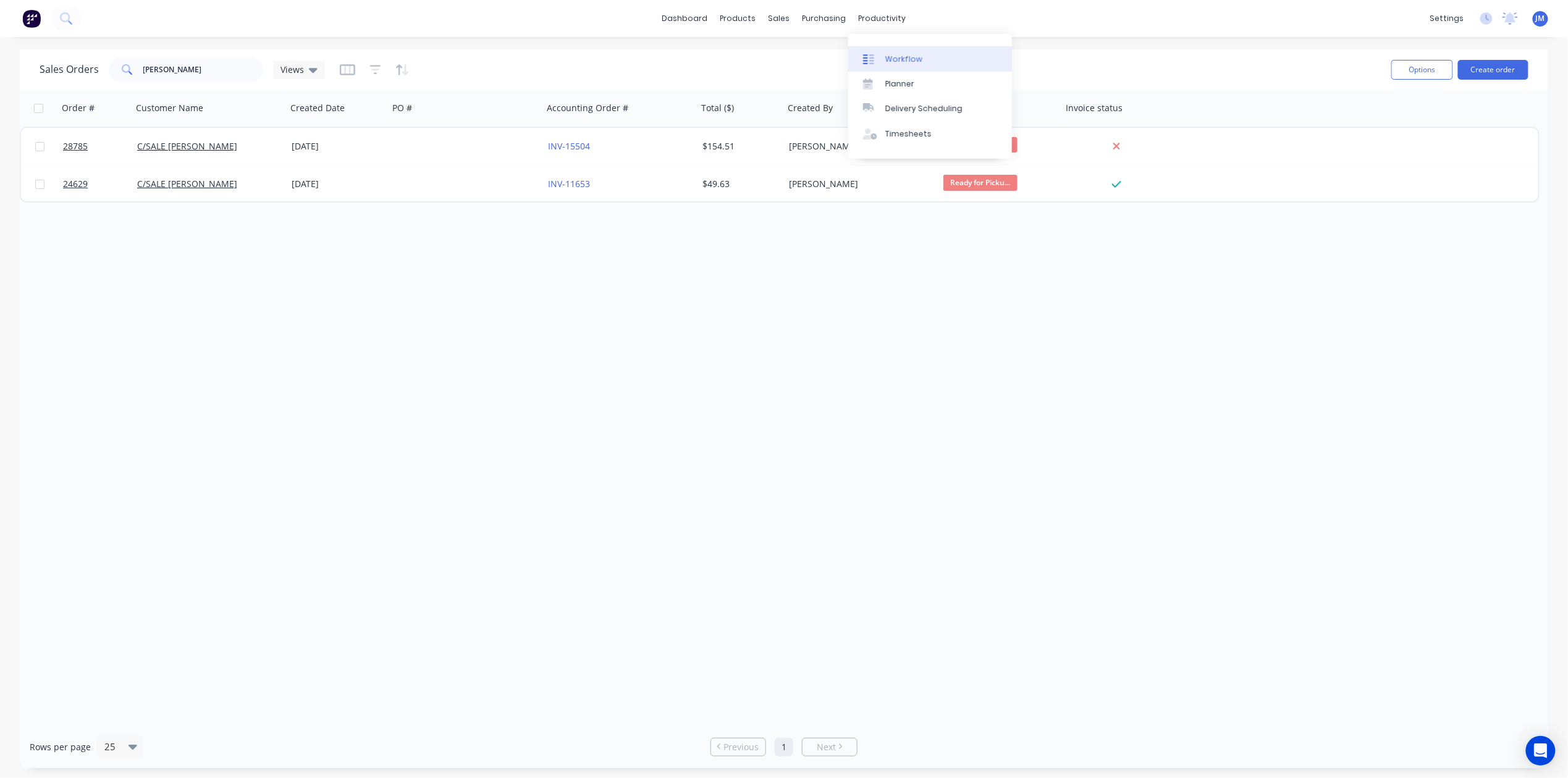
click at [895, 58] on div "Workflow" at bounding box center [904, 59] width 37 height 11
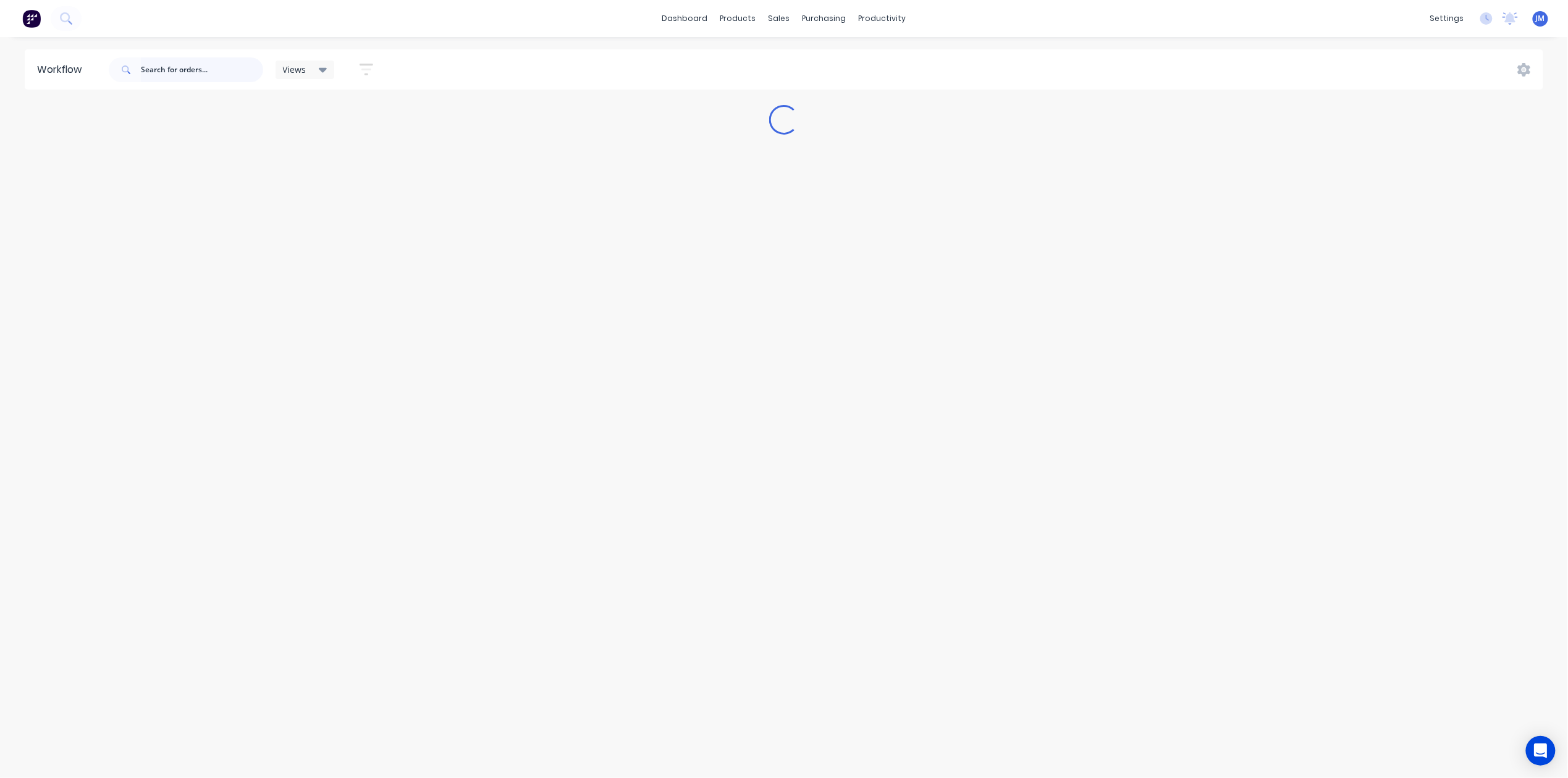
drag, startPoint x: 187, startPoint y: 70, endPoint x: 317, endPoint y: 223, distance: 200.8
click at [188, 70] on input "text" at bounding box center [202, 70] width 122 height 25
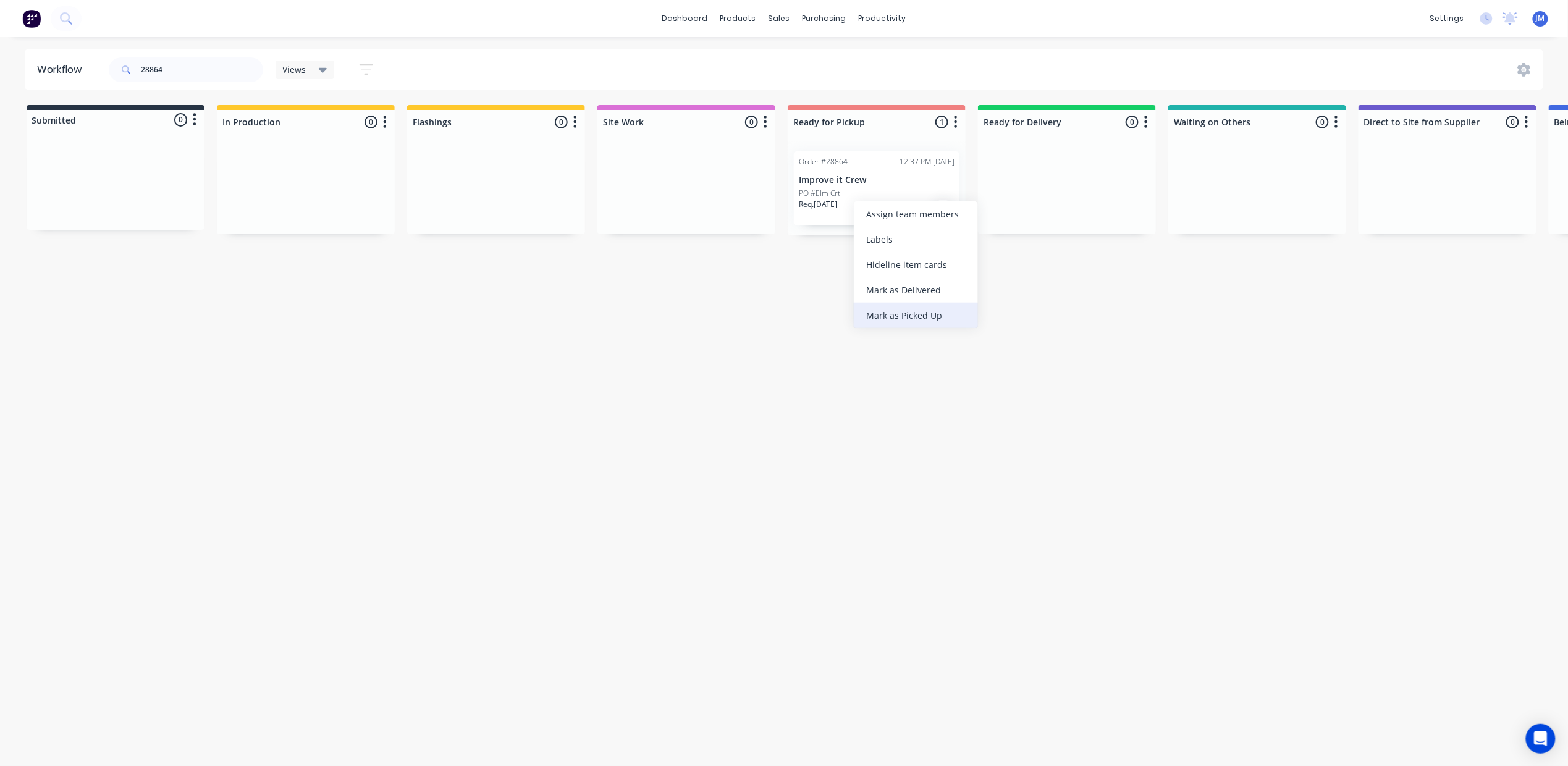
click at [922, 317] on div "Mark as Picked Up" at bounding box center [916, 315] width 124 height 25
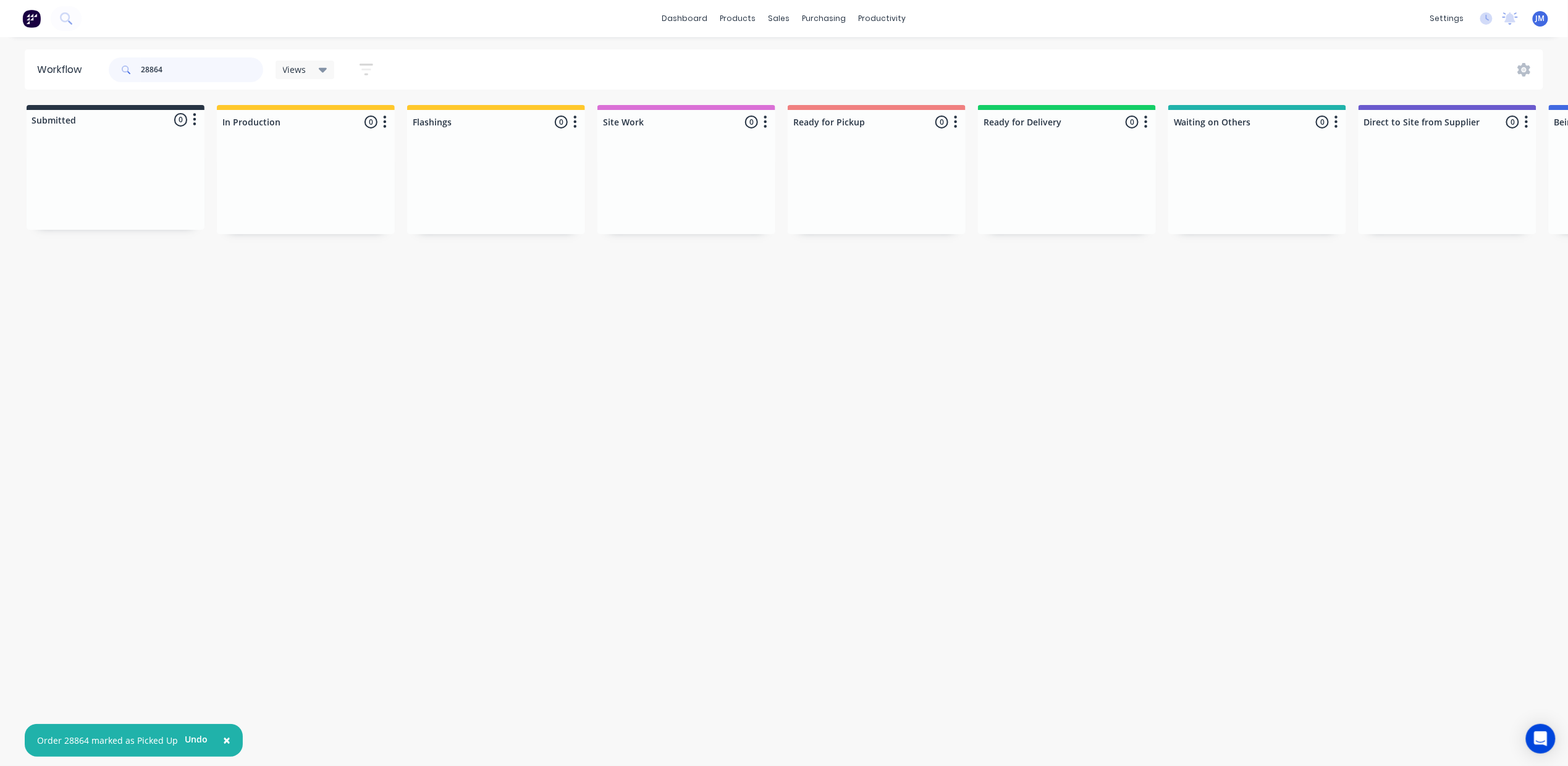
click at [193, 79] on input "28864" at bounding box center [202, 70] width 122 height 25
type input "2"
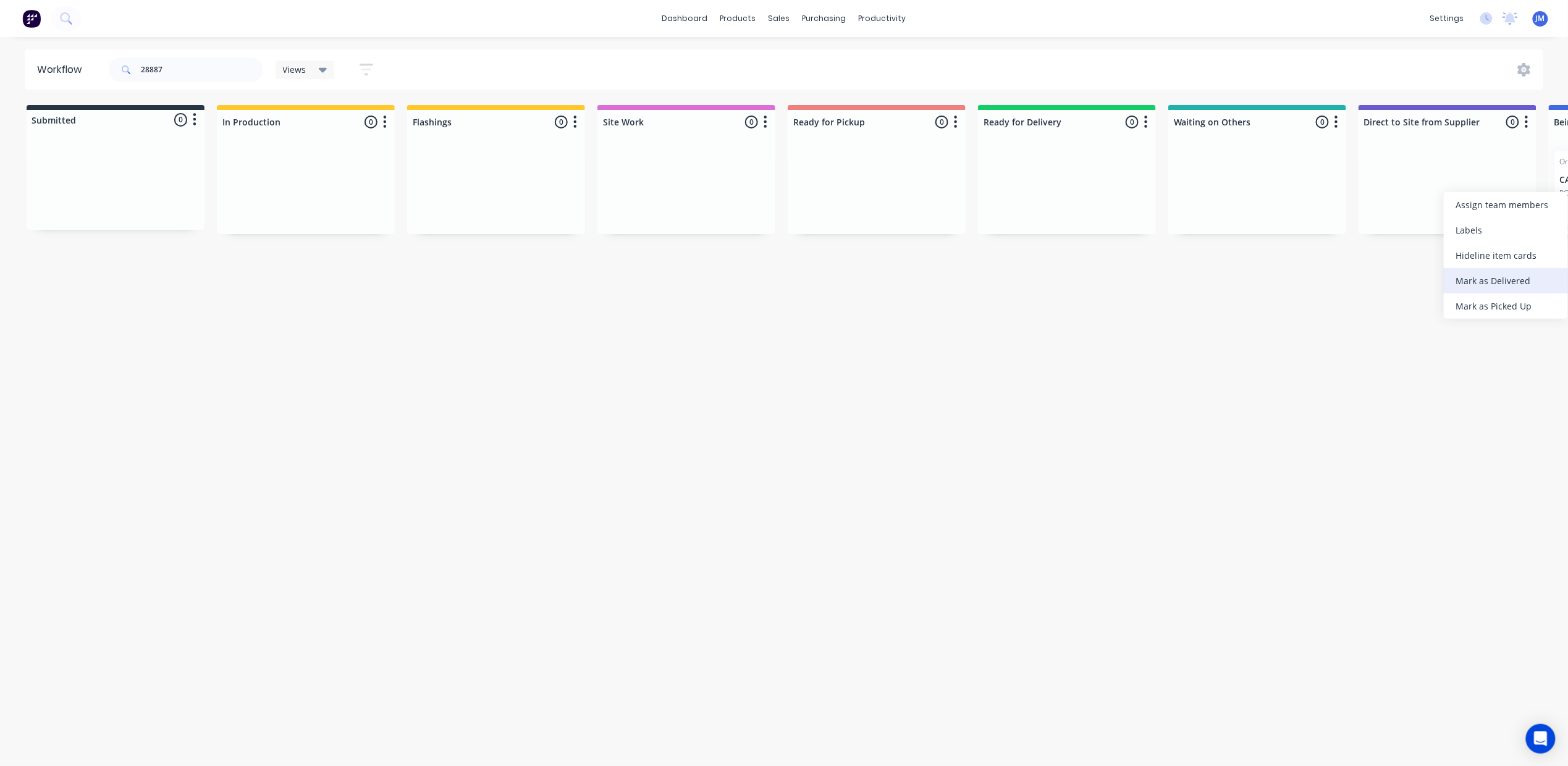
click at [1516, 275] on div "Mark as Delivered" at bounding box center [1506, 281] width 124 height 25
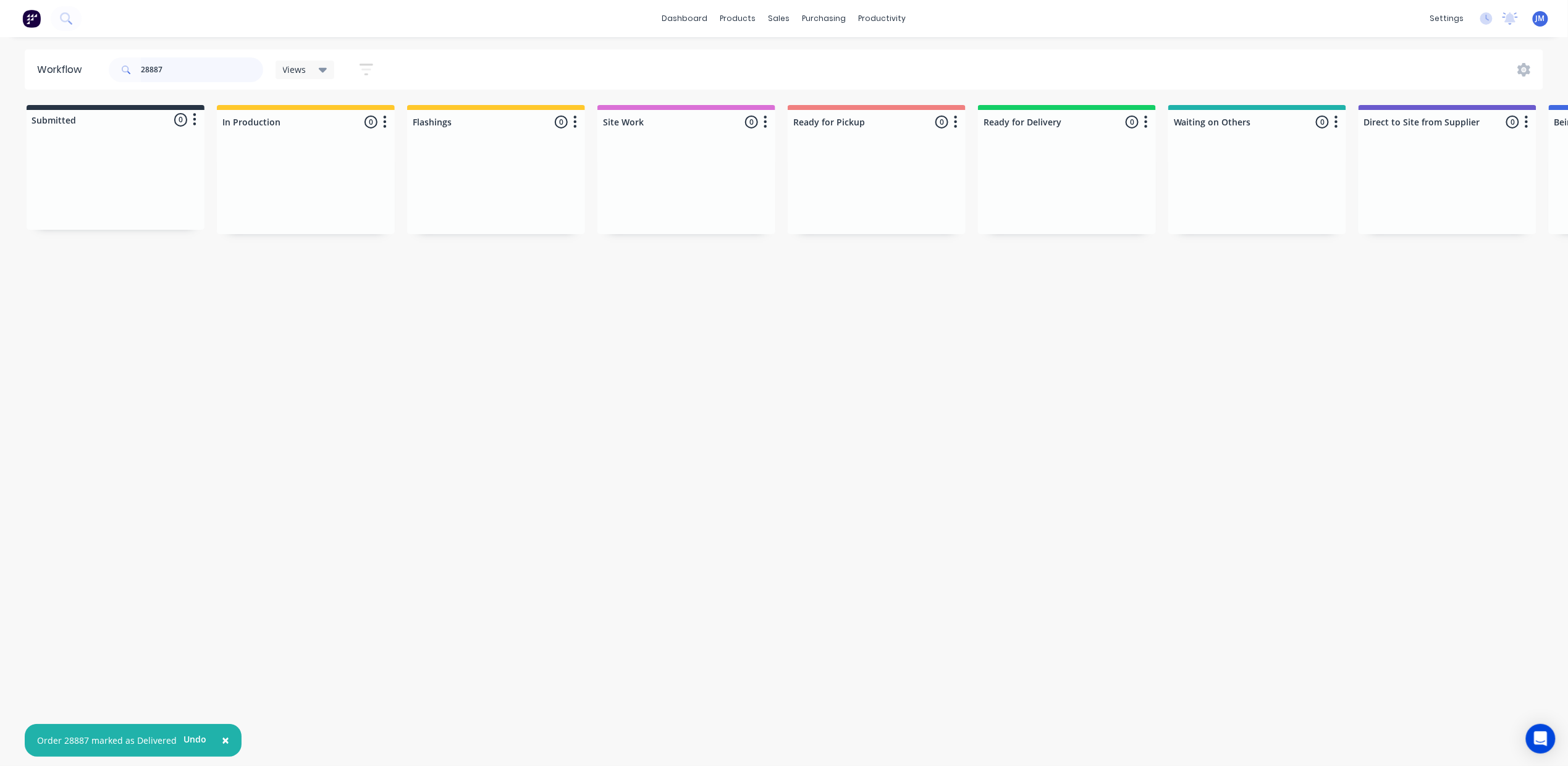
click at [199, 68] on input "28887" at bounding box center [202, 70] width 122 height 25
click at [527, 289] on div "Mark as Picked Up" at bounding box center [519, 293] width 124 height 25
click at [206, 60] on input "28446" at bounding box center [202, 70] width 122 height 25
click at [188, 71] on input "28446" at bounding box center [202, 70] width 122 height 25
type input "2"
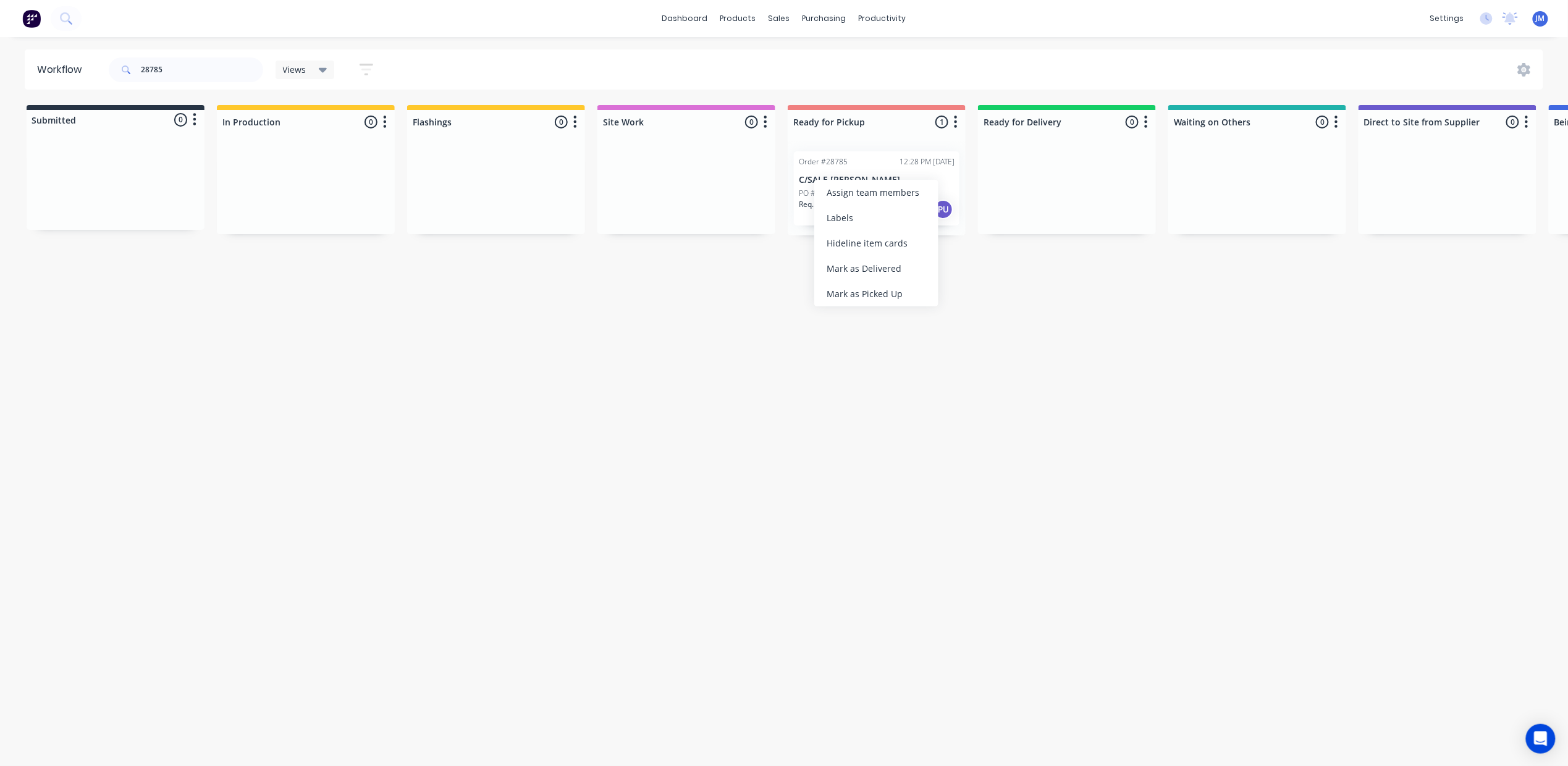
drag, startPoint x: 892, startPoint y: 299, endPoint x: 870, endPoint y: 267, distance: 38.8
click at [892, 297] on div "Mark as Picked Up" at bounding box center [876, 294] width 124 height 25
drag, startPoint x: 201, startPoint y: 69, endPoint x: 161, endPoint y: 51, distance: 43.9
click at [200, 69] on input "28785" at bounding box center [202, 70] width 122 height 25
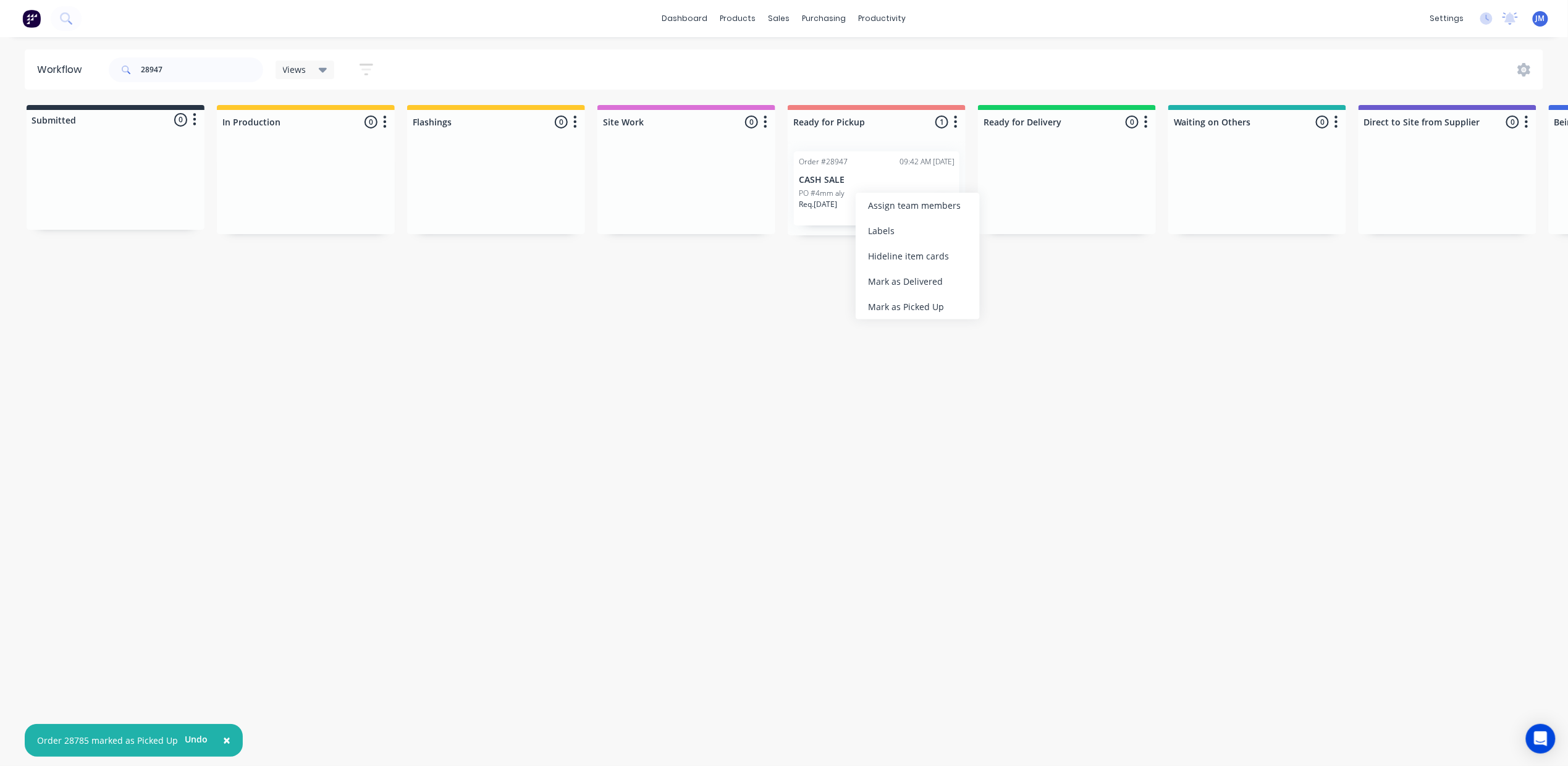
drag, startPoint x: 921, startPoint y: 305, endPoint x: 692, endPoint y: 250, distance: 235.5
click at [920, 304] on div "Mark as Picked Up" at bounding box center [917, 306] width 124 height 25
click at [172, 67] on input "28947" at bounding box center [202, 70] width 122 height 25
type input "2"
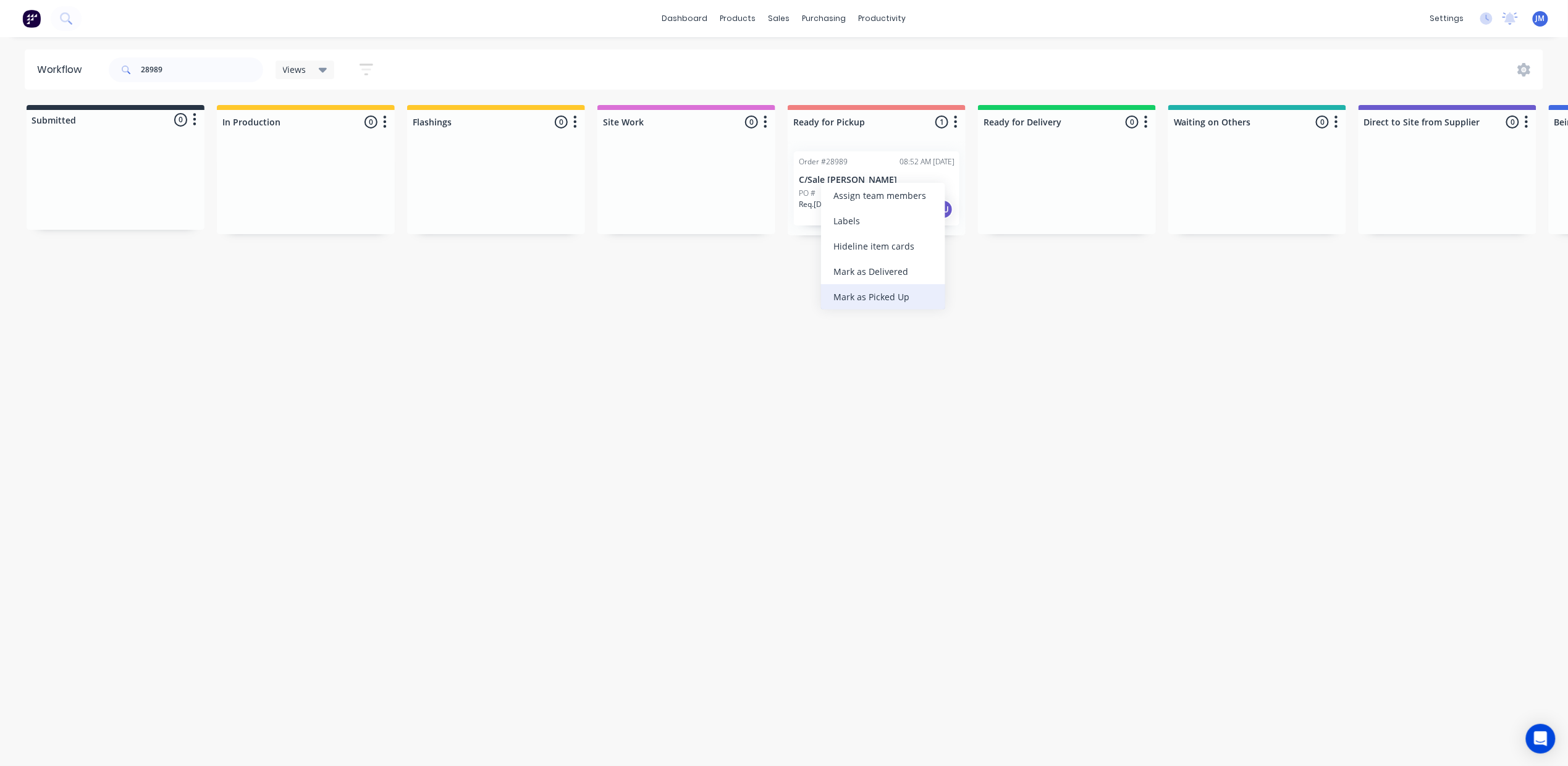
click at [866, 285] on div "Mark as Picked Up" at bounding box center [882, 297] width 124 height 25
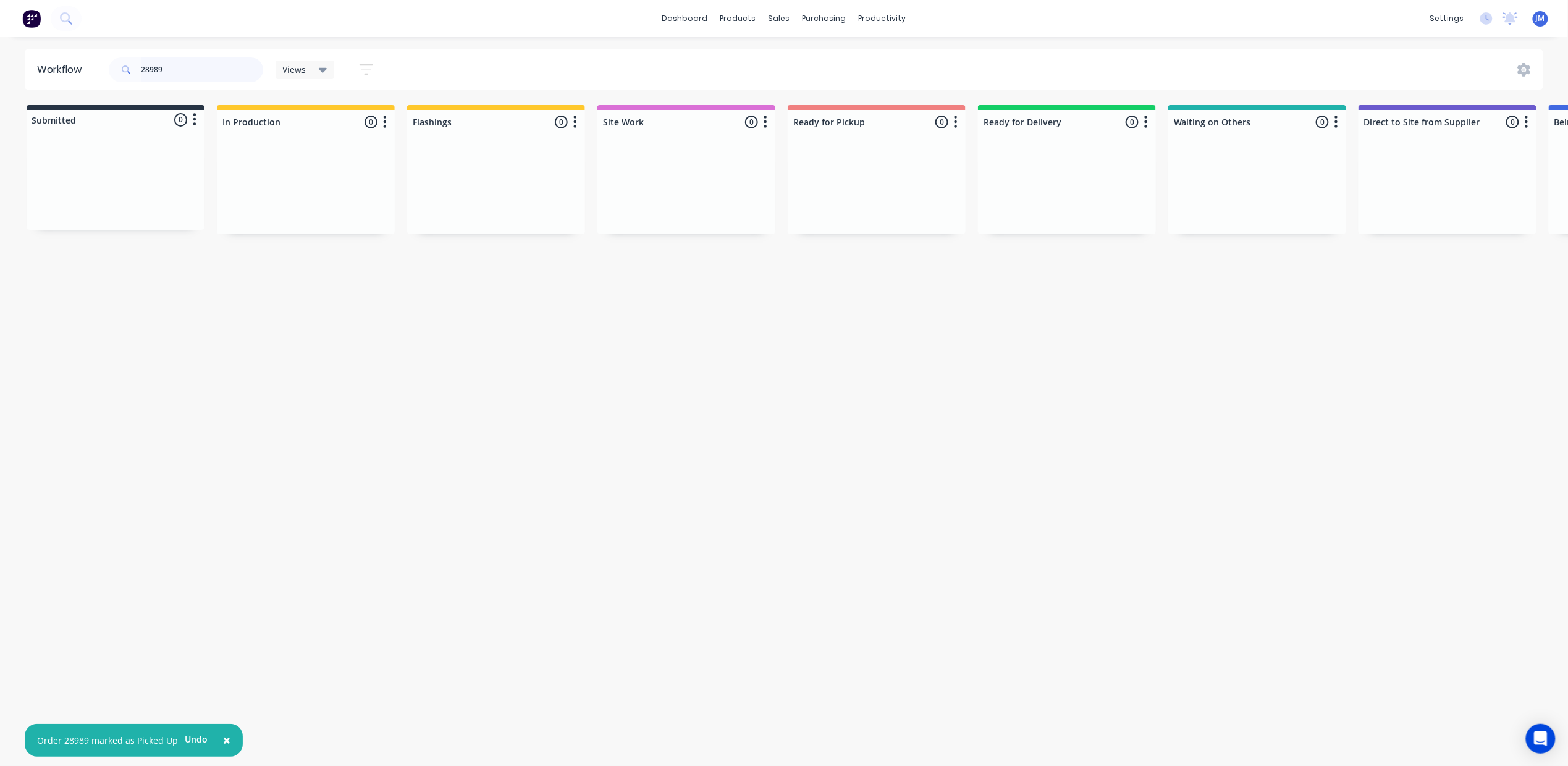
click at [176, 63] on input "28989" at bounding box center [202, 70] width 122 height 25
type input "2"
drag, startPoint x: 262, startPoint y: 181, endPoint x: 677, endPoint y: 103, distance: 422.3
click at [810, 142] on div "Submitted 0 Status colour #273444 hex #273444 Save Cancel Summaries Total order…" at bounding box center [1110, 170] width 2240 height 130
type input "2"
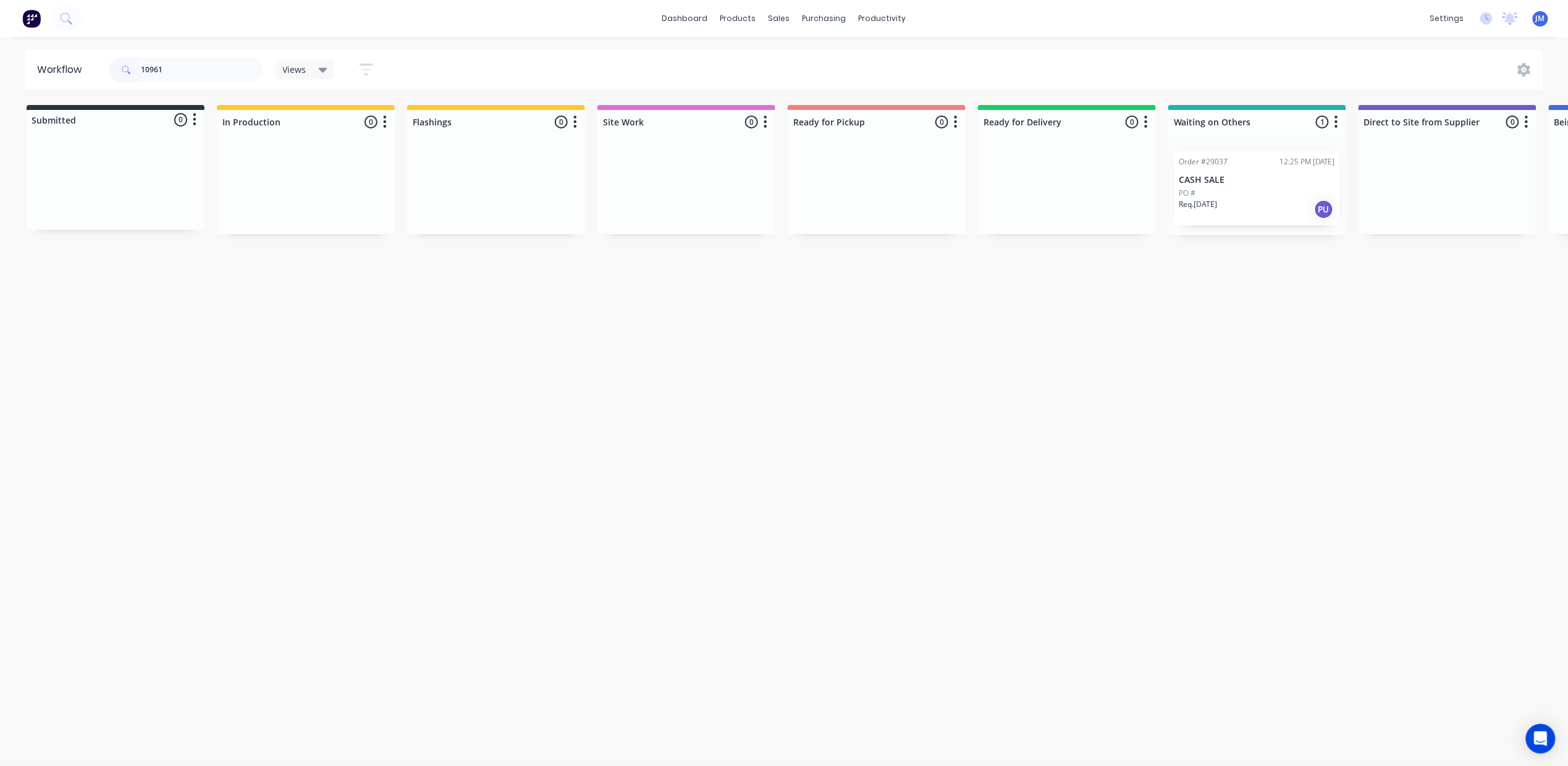
click at [1218, 206] on p "Req. [DATE]" at bounding box center [1198, 204] width 38 height 11
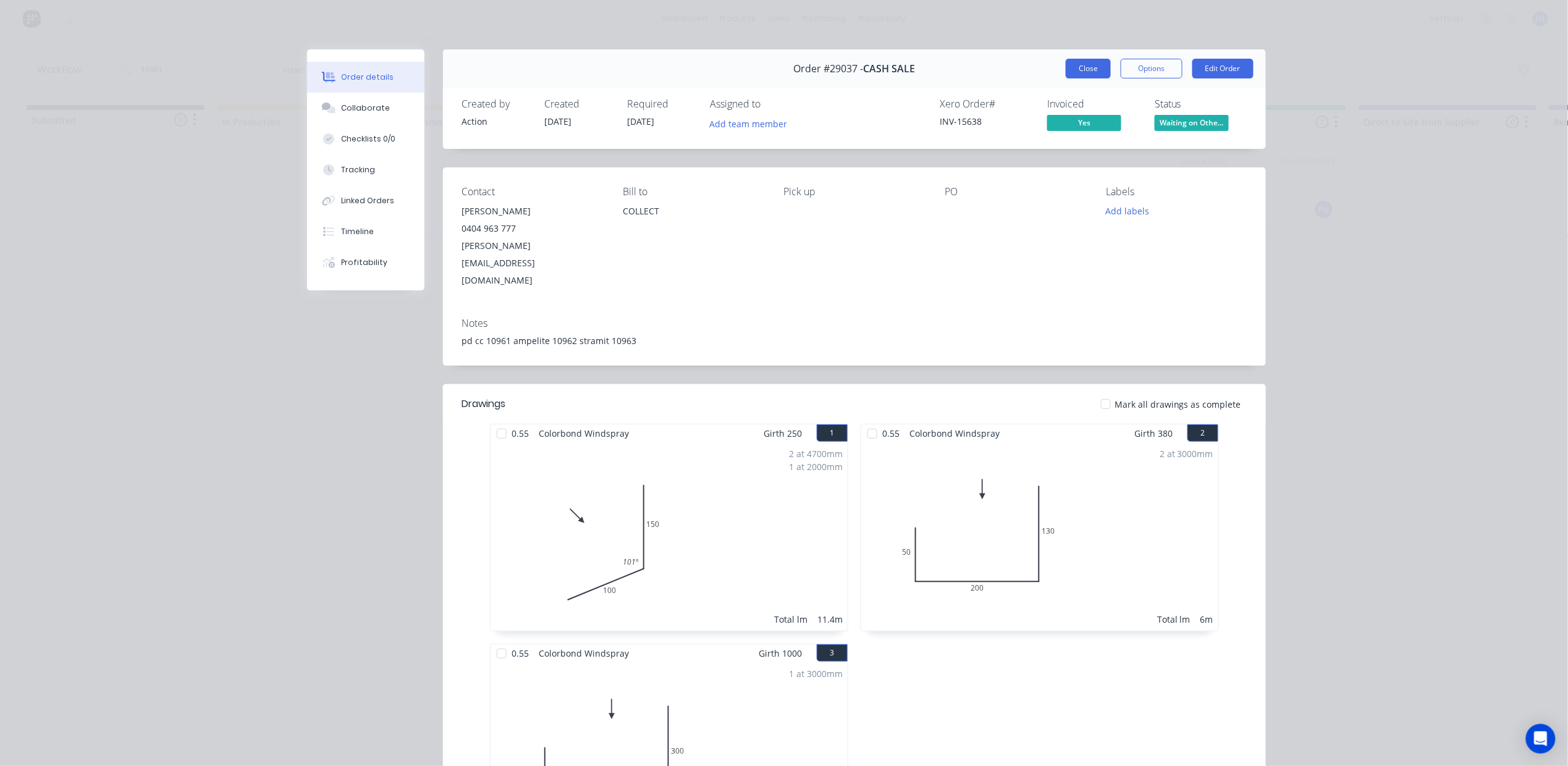
click at [1082, 72] on button "Close" at bounding box center [1087, 68] width 45 height 20
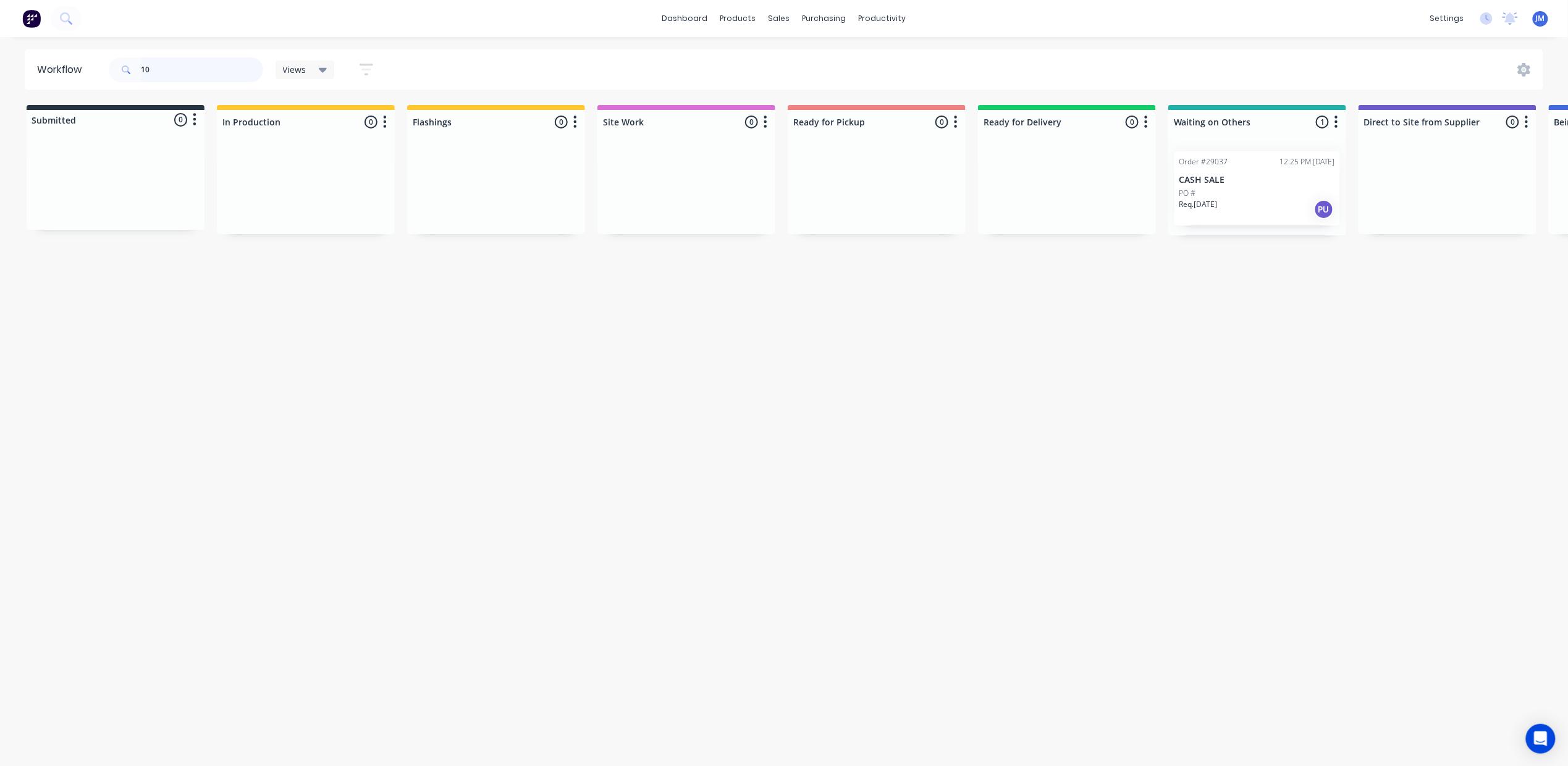
type input "1"
